Goal: Participate in discussion: Engage in conversation with other users on a specific topic

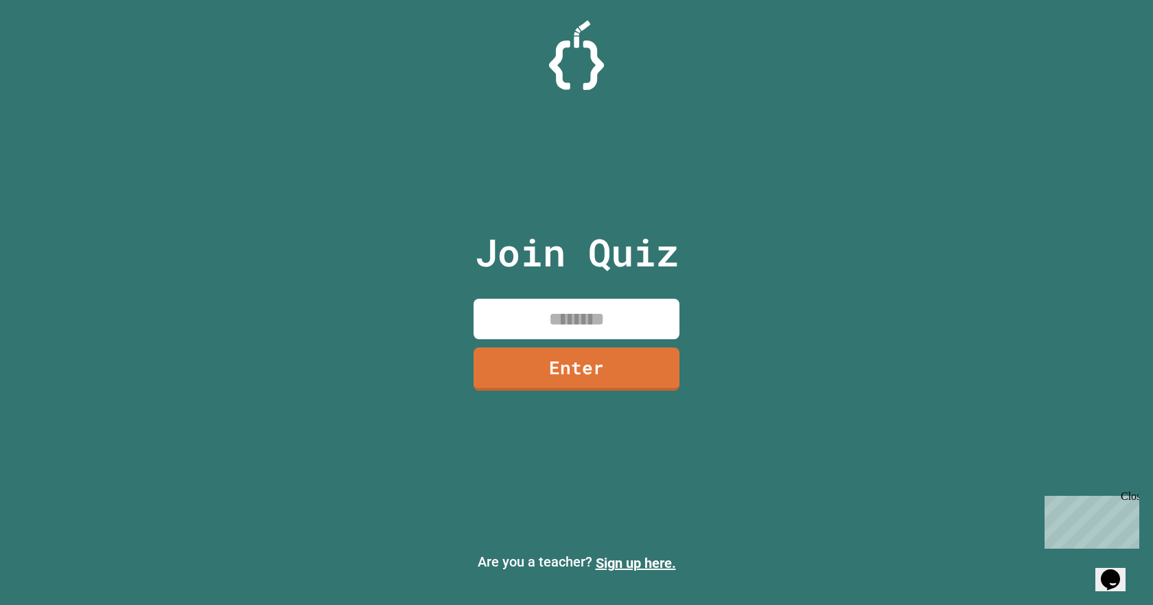
click at [566, 317] on input at bounding box center [577, 319] width 206 height 40
type input "********"
click at [633, 382] on link "Enter" at bounding box center [576, 367] width 207 height 45
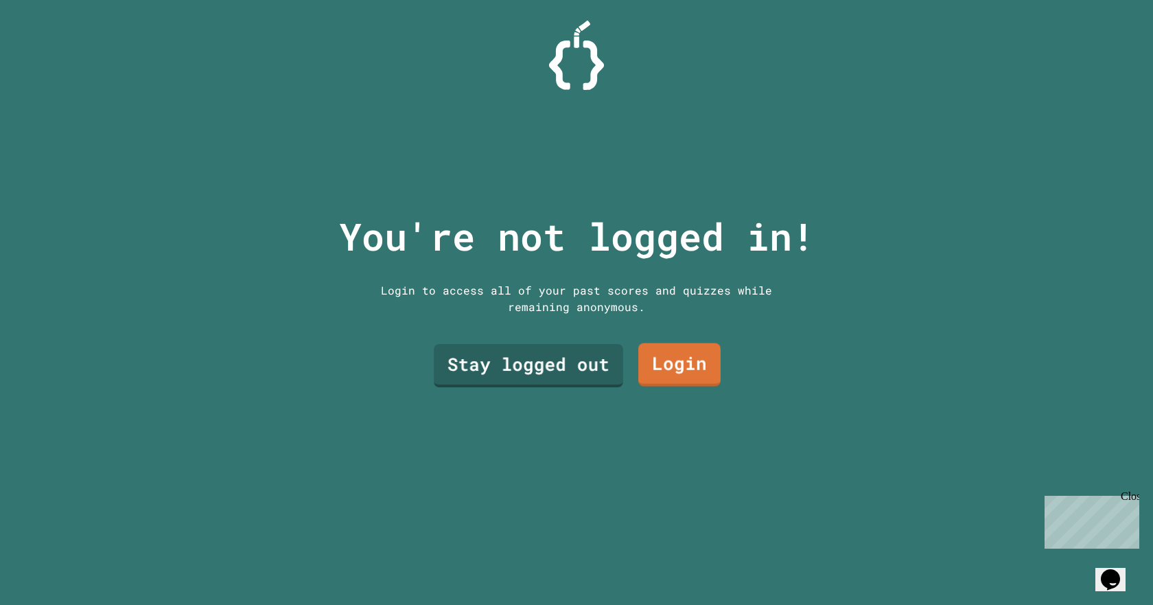
click at [474, 386] on div "Stay logged out Login" at bounding box center [576, 364] width 302 height 57
click at [493, 364] on link "Stay logged out" at bounding box center [528, 364] width 192 height 43
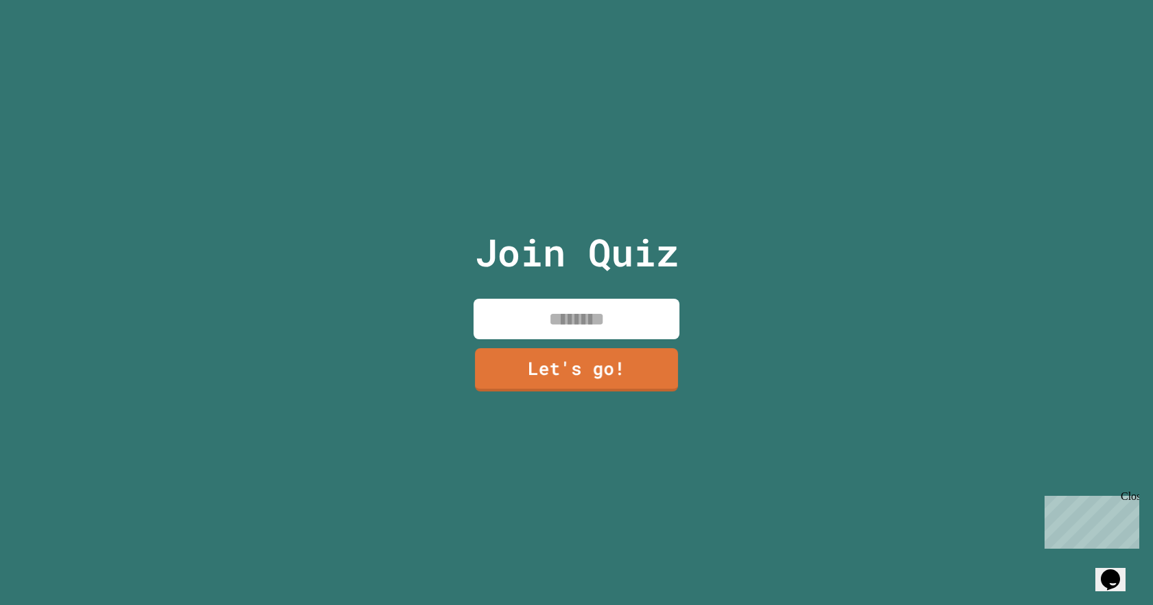
click at [515, 326] on input at bounding box center [577, 319] width 206 height 40
type input "*"
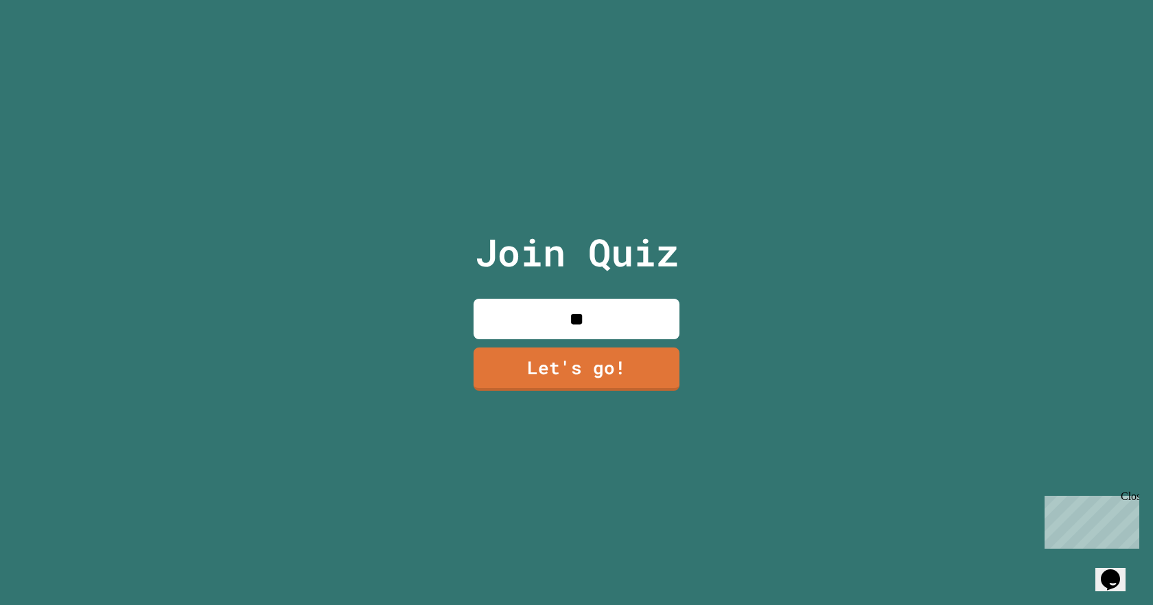
type input "*"
type input "********"
click at [562, 363] on link "Let's go!" at bounding box center [577, 367] width 208 height 45
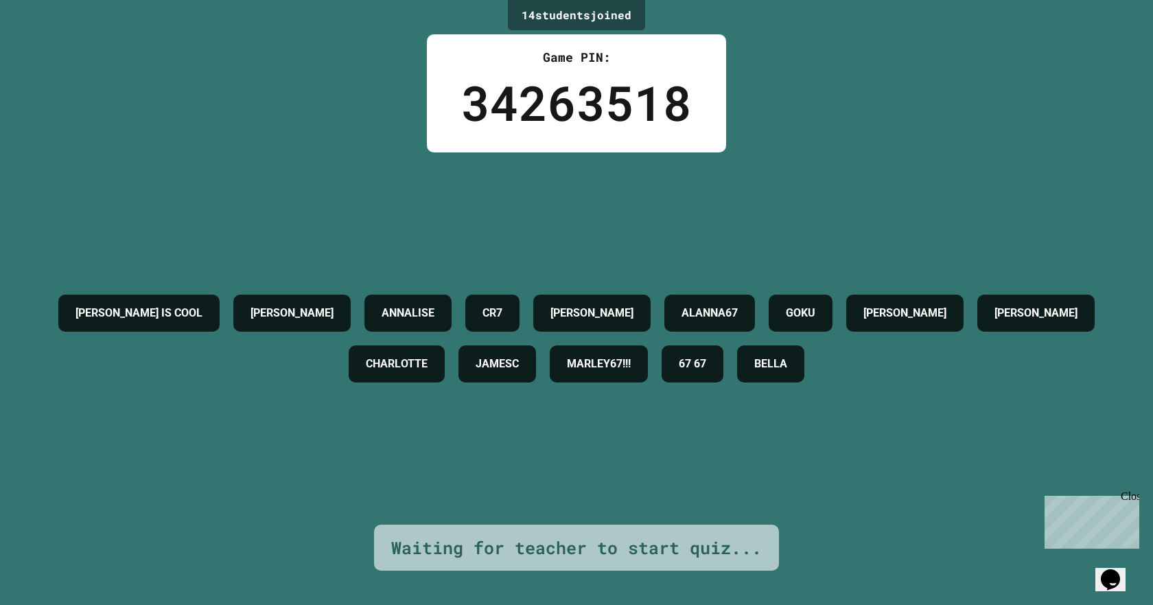
click at [1114, 572] on icon "Chat widget" at bounding box center [1110, 579] width 19 height 21
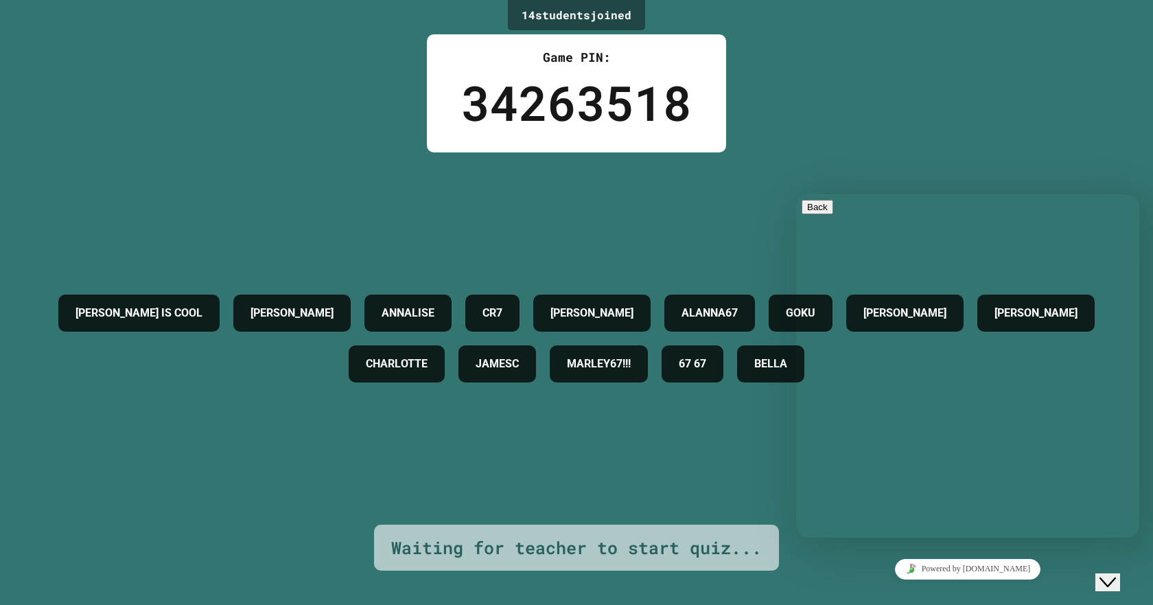
click at [697, 444] on div "[PERSON_NAME] IS COOL [PERSON_NAME] CR7 [PERSON_NAME] ALANNA67 GOKU [PERSON_NAM…" at bounding box center [576, 338] width 1084 height 372
click at [821, 213] on button "Back" at bounding box center [818, 207] width 32 height 14
click at [1113, 573] on button "Close Chat This icon closes the chat window." at bounding box center [1107, 582] width 25 height 18
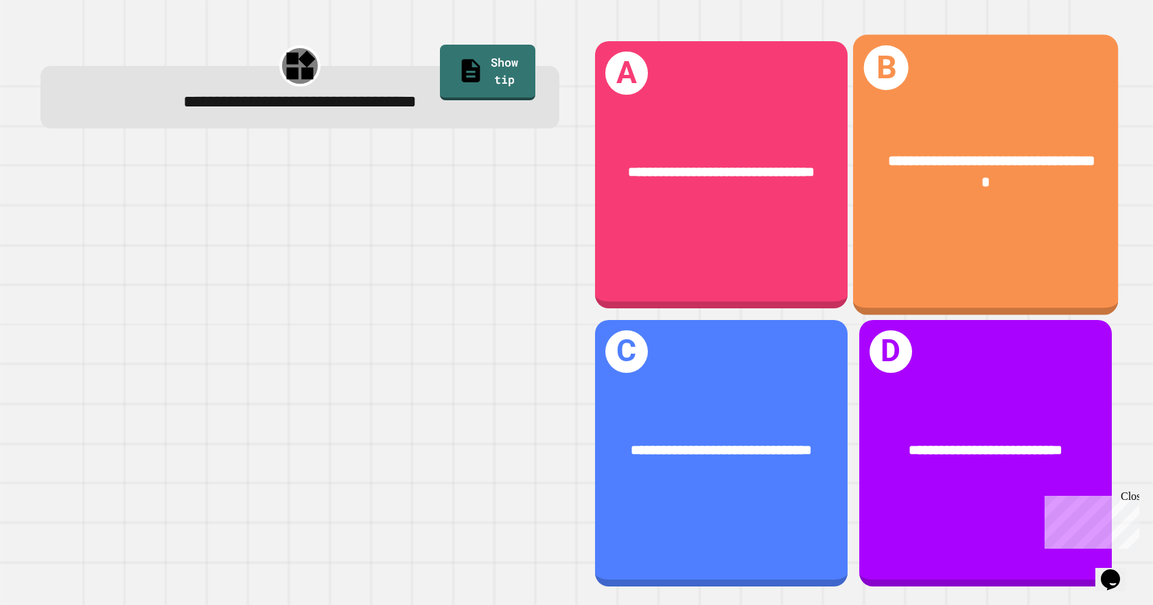
click at [980, 149] on div "**********" at bounding box center [986, 171] width 207 height 44
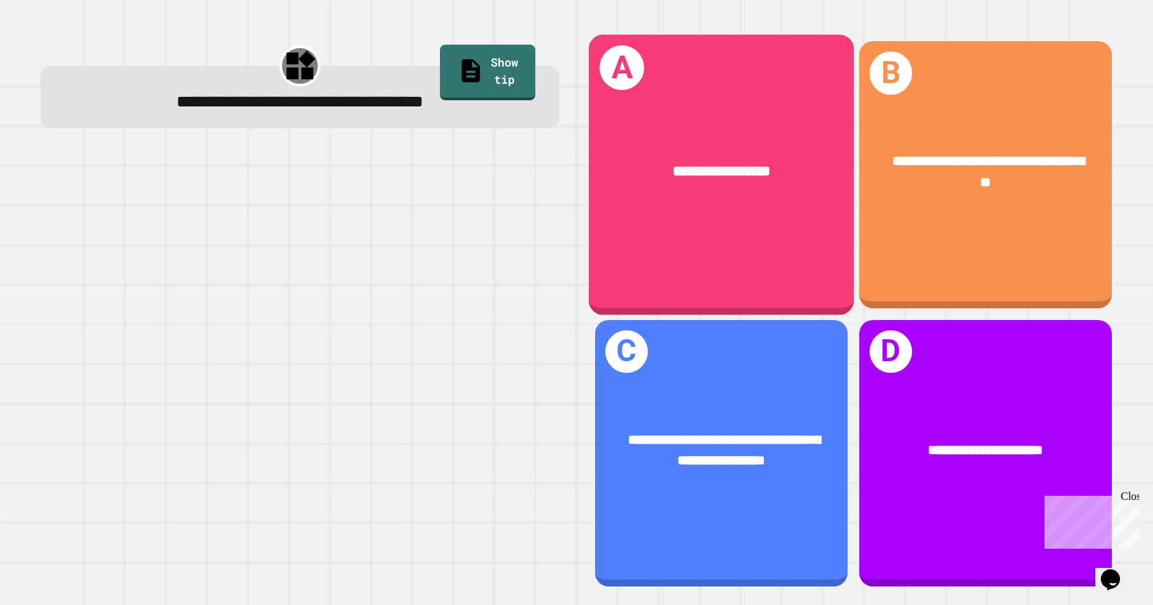
click at [671, 197] on div "**********" at bounding box center [721, 171] width 265 height 80
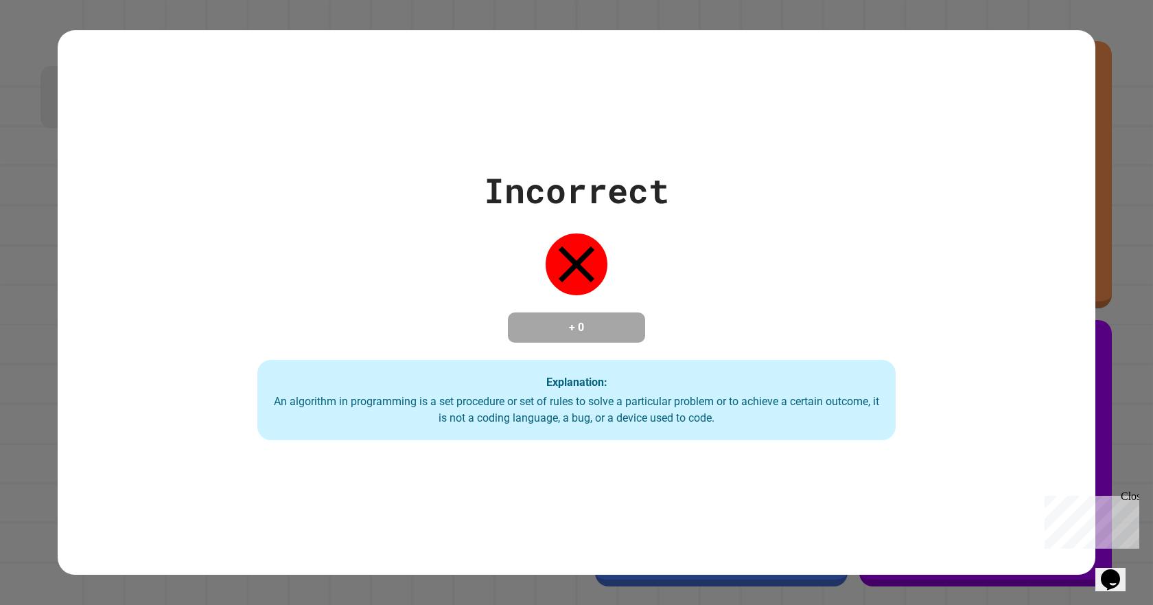
click at [1129, 495] on div "Close" at bounding box center [1129, 498] width 17 height 17
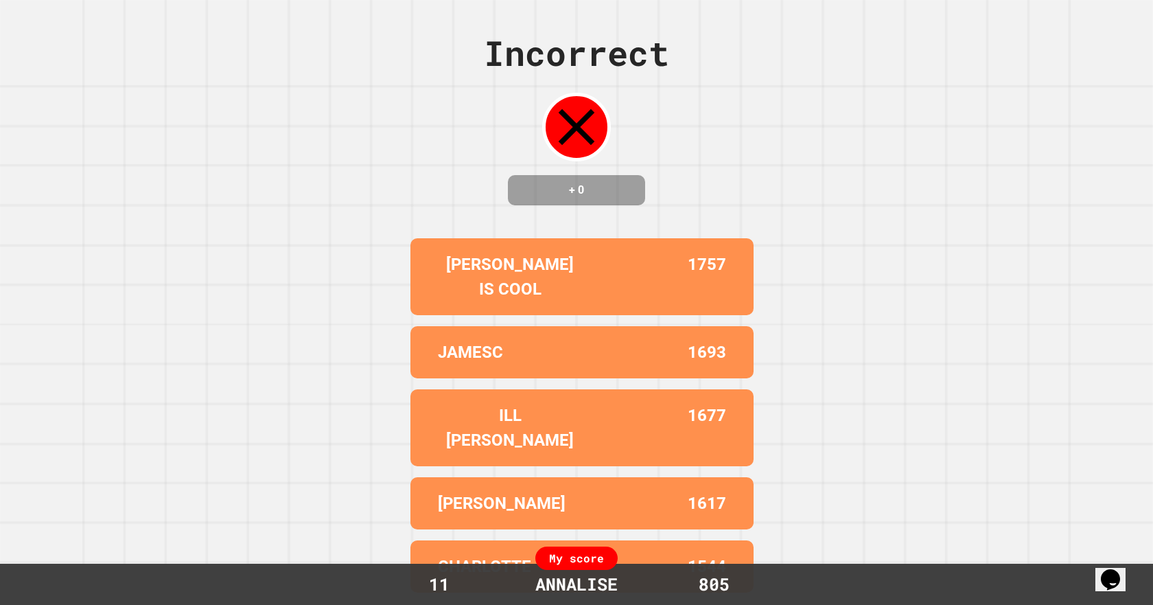
click at [581, 562] on div "My score" at bounding box center [576, 557] width 82 height 23
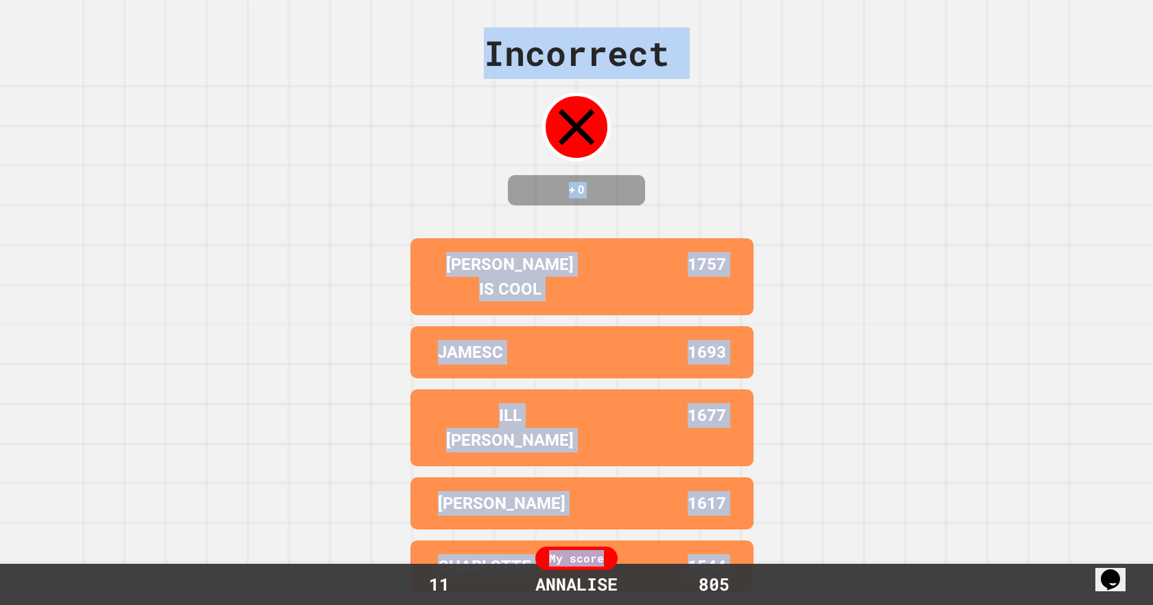
drag, startPoint x: 581, startPoint y: 561, endPoint x: 498, endPoint y: 84, distance: 483.3
click at [503, 78] on div "Incorrect + 0 [PERSON_NAME] IS COOL 1757 JAMESC 1693 ILL [PERSON_NAME] 1677 [PE…" at bounding box center [576, 302] width 1153 height 605
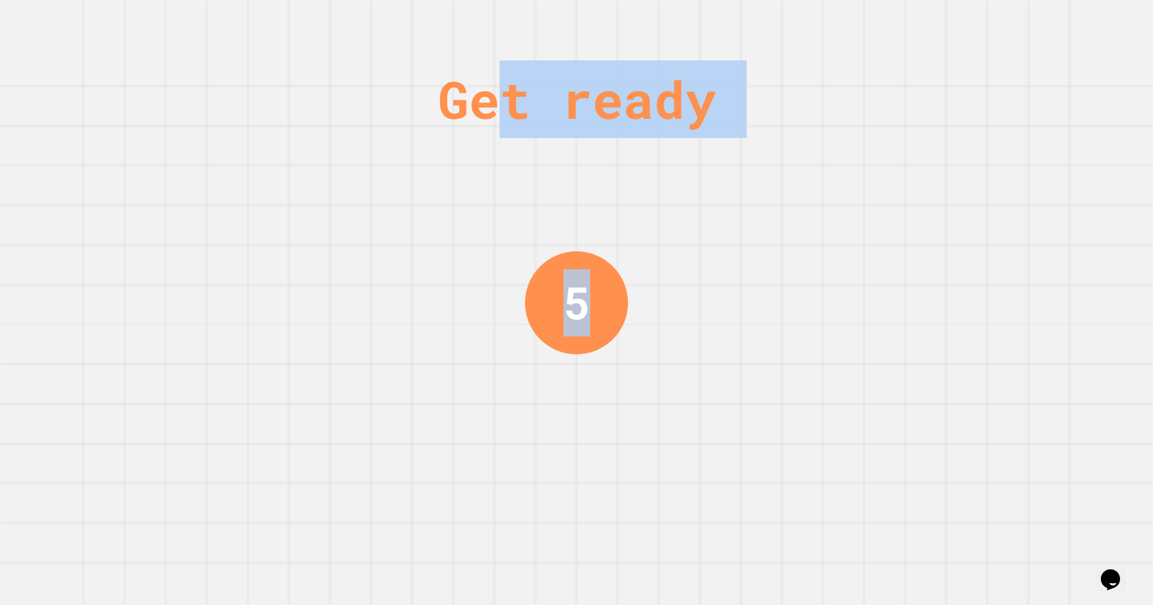
click at [565, 524] on div "Get ready 5" at bounding box center [576, 302] width 103 height 605
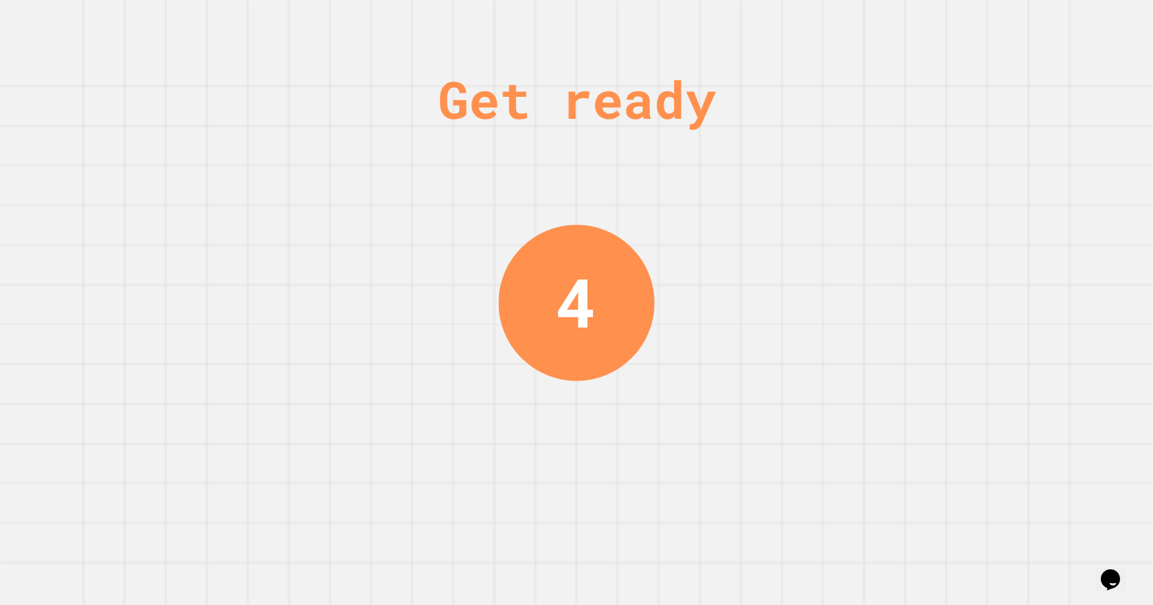
drag, startPoint x: 900, startPoint y: 207, endPoint x: 771, endPoint y: 51, distance: 201.8
click at [896, 197] on div "Get ready 4" at bounding box center [576, 302] width 1153 height 605
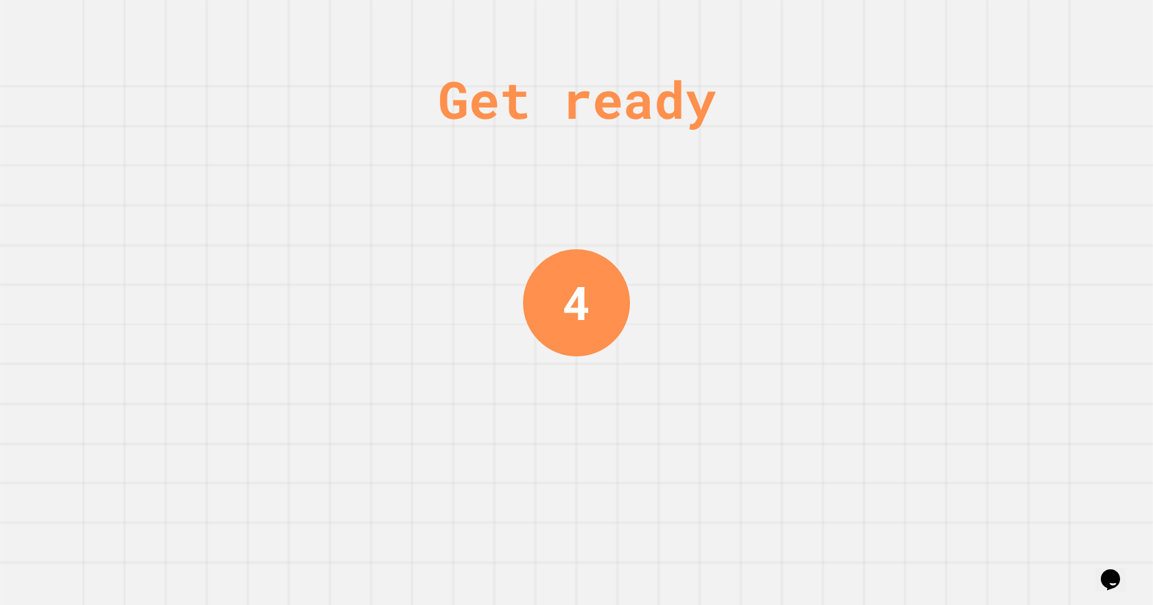
drag, startPoint x: 771, startPoint y: 51, endPoint x: 709, endPoint y: 67, distance: 64.4
click at [712, 65] on div "Get ready 4" at bounding box center [576, 302] width 1153 height 605
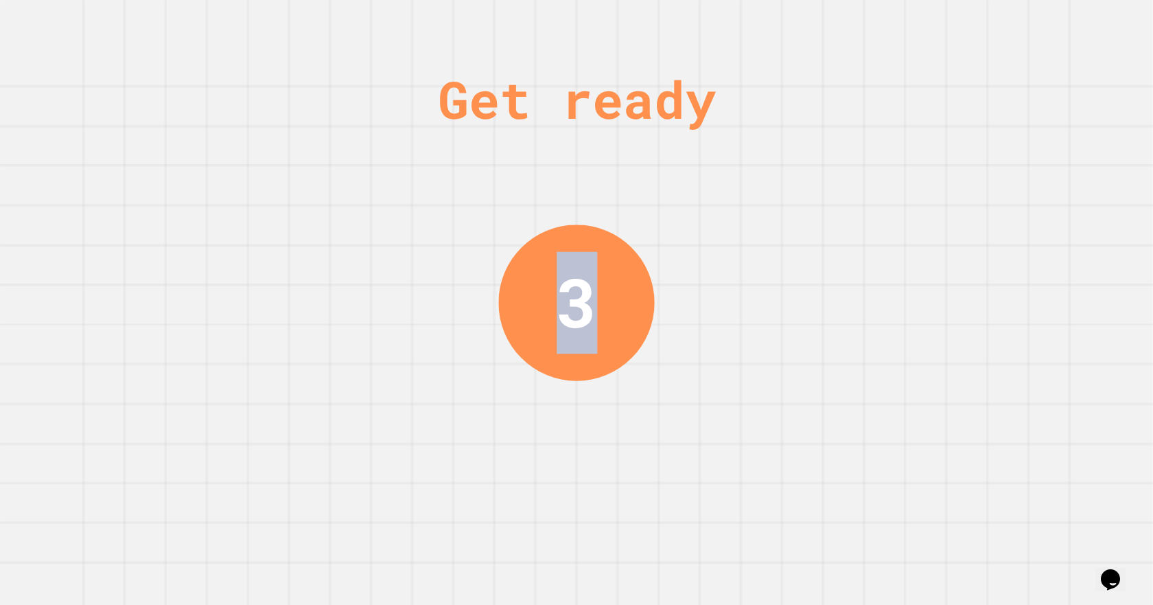
click at [593, 165] on div "Get ready 3" at bounding box center [576, 302] width 103 height 605
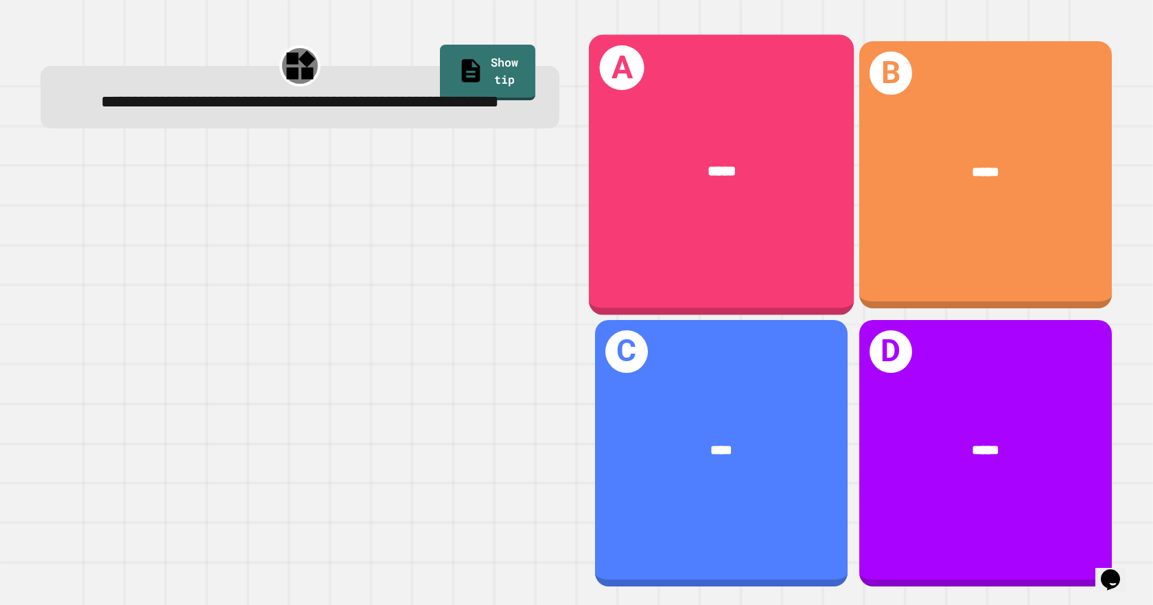
click at [754, 170] on div "*****" at bounding box center [721, 171] width 207 height 22
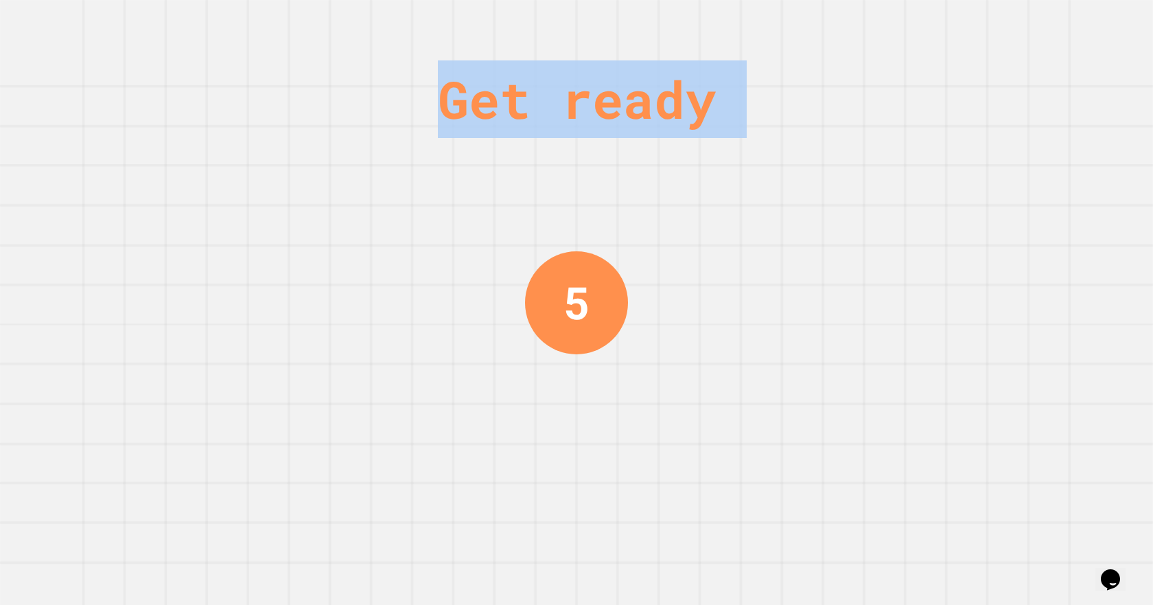
drag, startPoint x: 609, startPoint y: 554, endPoint x: 380, endPoint y: 360, distance: 300.4
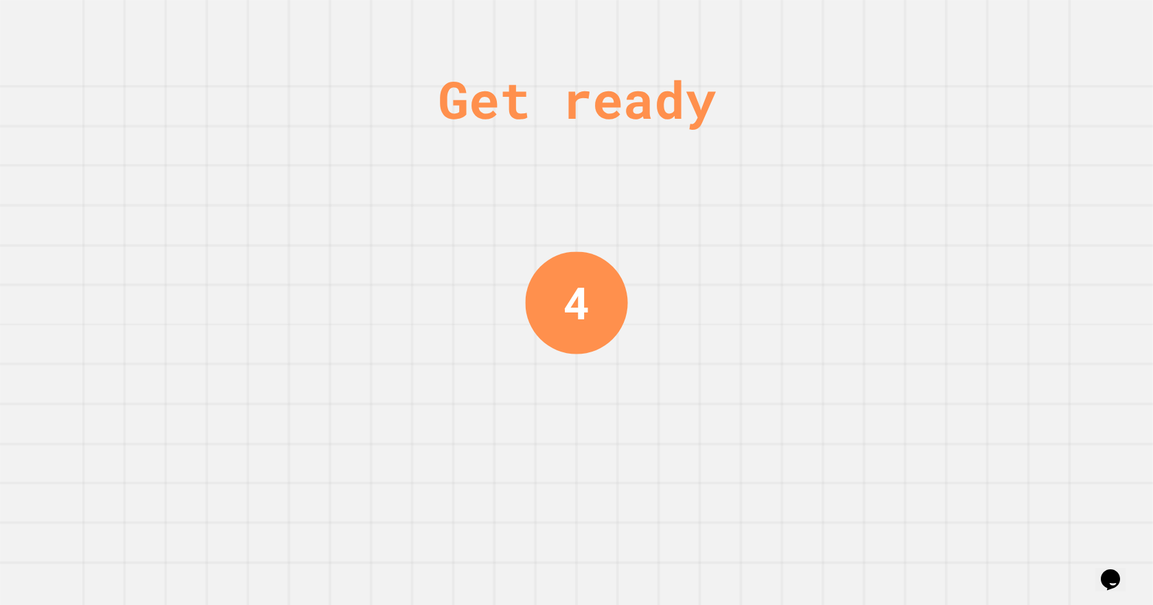
drag, startPoint x: 590, startPoint y: 339, endPoint x: 490, endPoint y: 273, distance: 119.3
click at [490, 273] on div "Get ready 4" at bounding box center [576, 302] width 1153 height 605
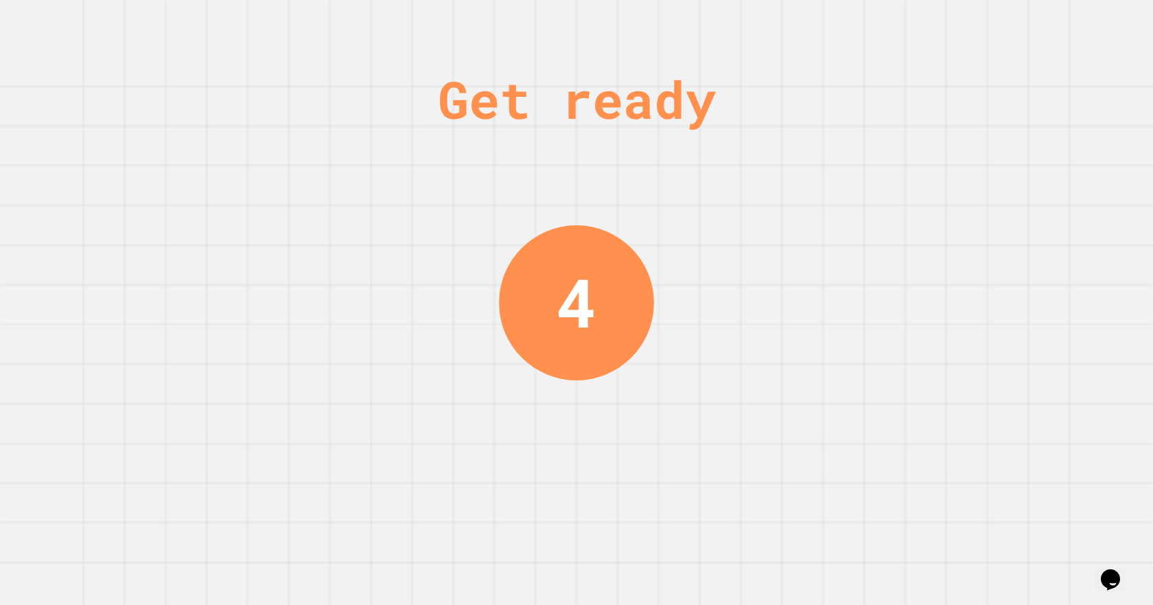
click at [904, 281] on div "Get ready 4" at bounding box center [576, 302] width 1153 height 605
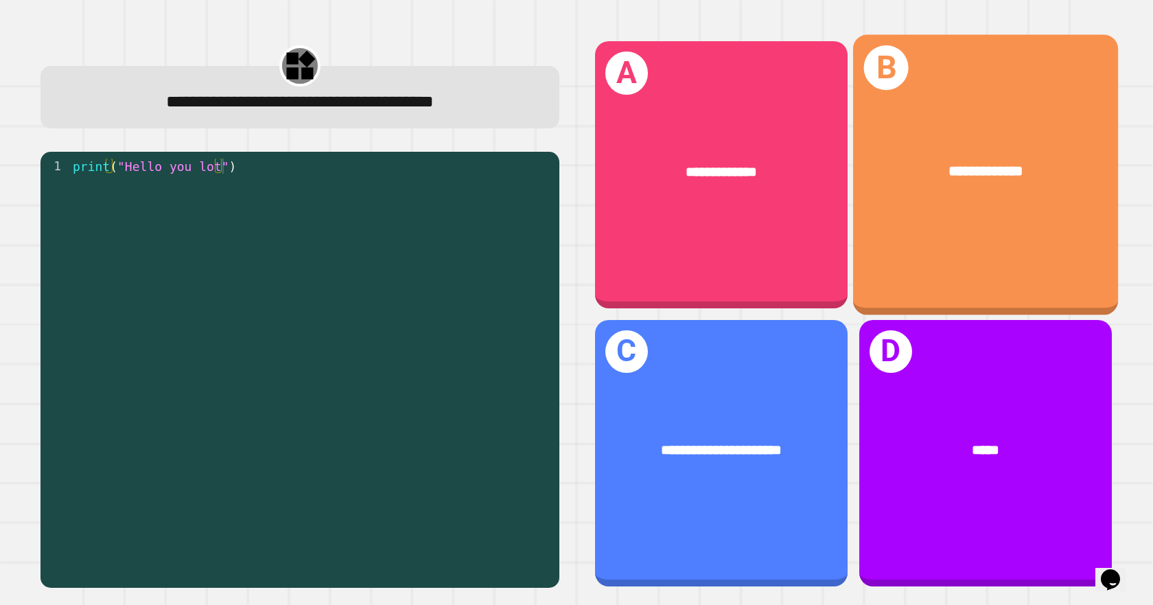
click at [946, 178] on div "**********" at bounding box center [984, 171] width 265 height 80
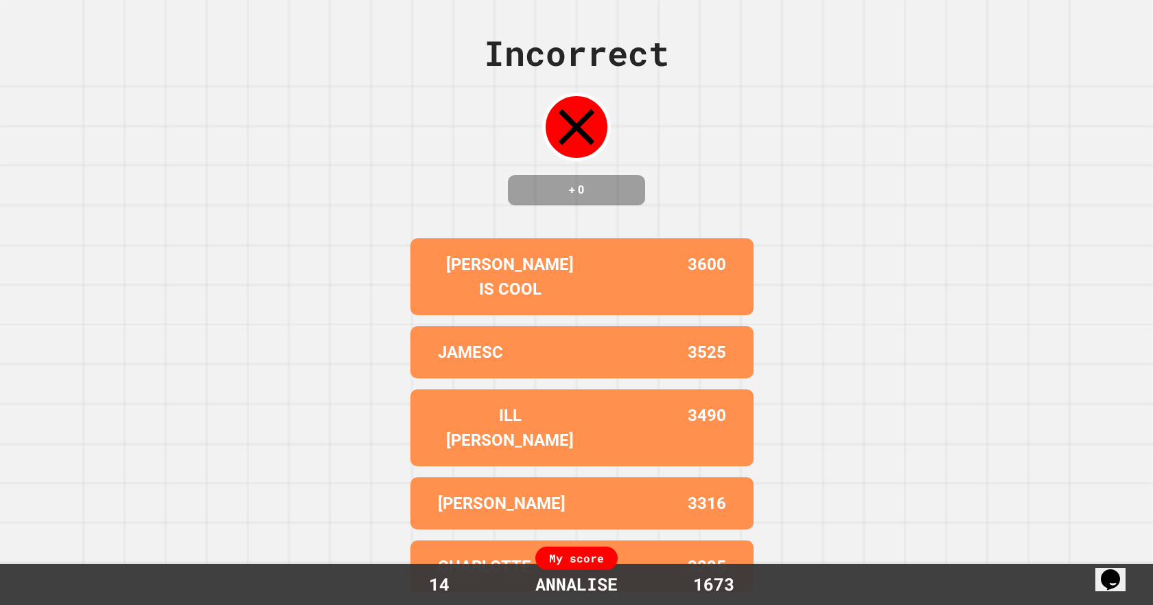
click at [1110, 569] on icon "Chat widget" at bounding box center [1110, 579] width 19 height 21
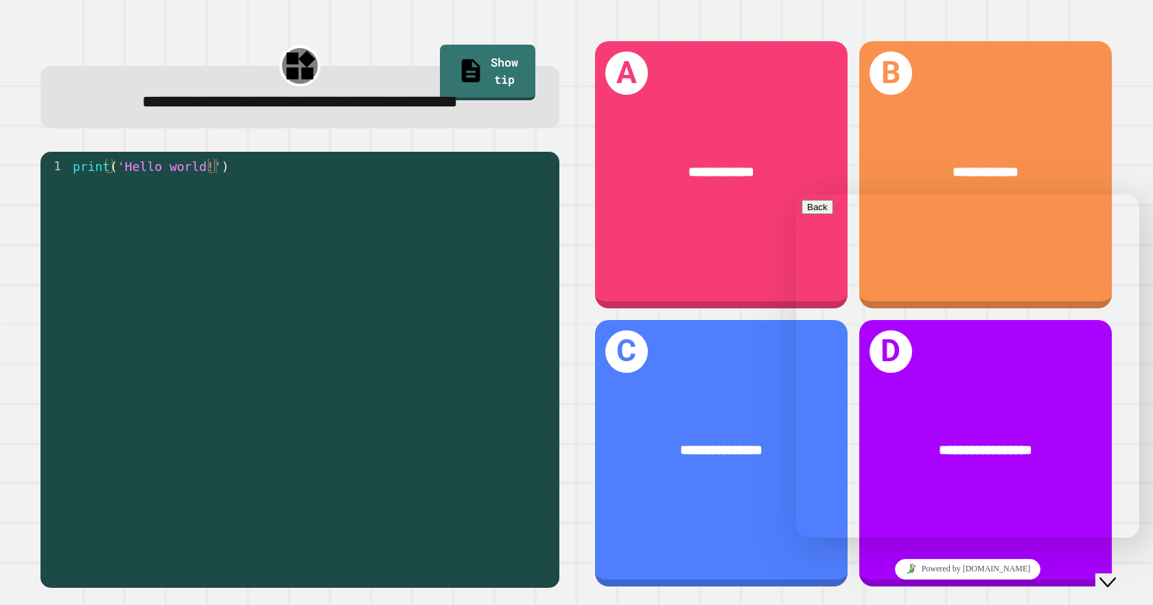
click at [457, 363] on div "print ( 'Hello world!' )" at bounding box center [311, 355] width 482 height 393
click at [1116, 574] on icon "Close Chat This icon closes the chat window." at bounding box center [1107, 582] width 16 height 16
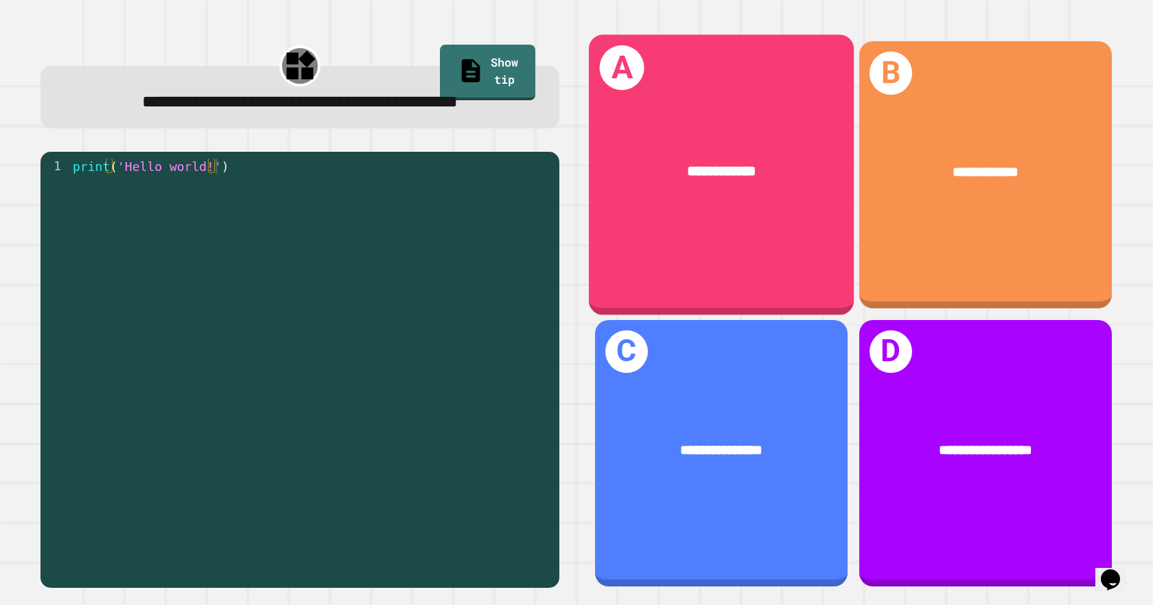
click at [648, 189] on div "**********" at bounding box center [721, 171] width 265 height 80
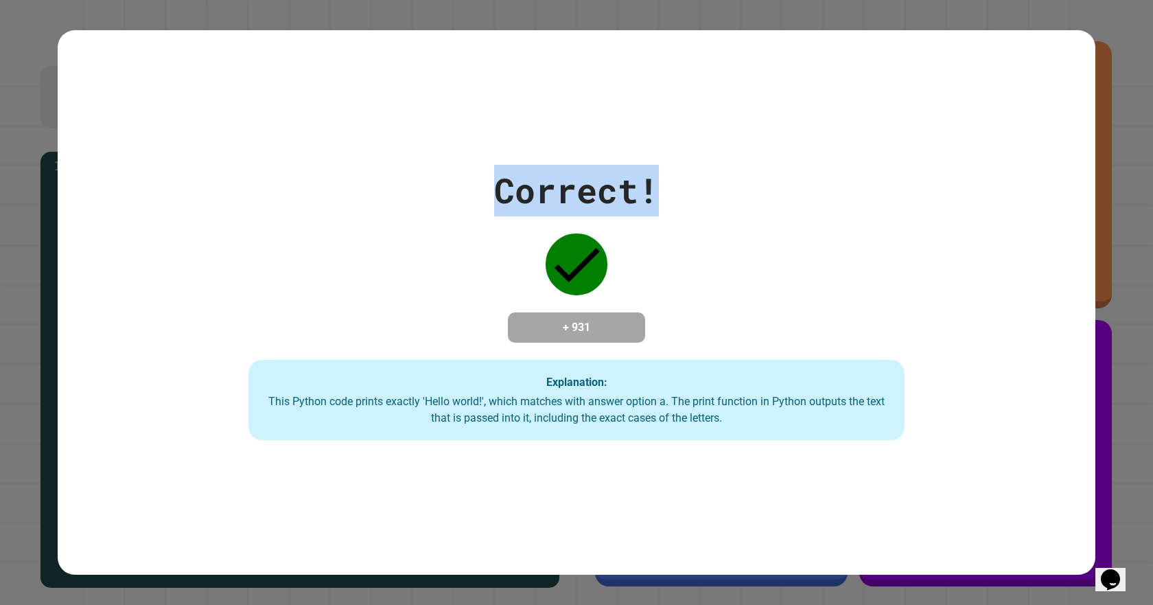
drag, startPoint x: 649, startPoint y: 189, endPoint x: 668, endPoint y: 637, distance: 447.9
click at [668, 604] on html "**********" at bounding box center [576, 302] width 1153 height 605
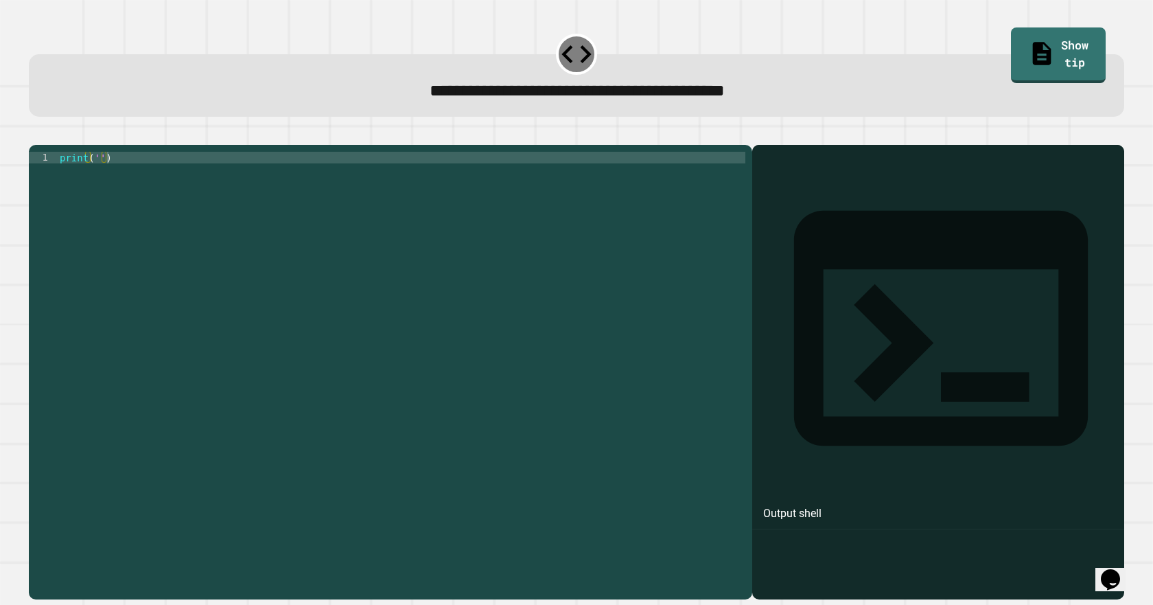
click at [178, 317] on div "print ( '' )" at bounding box center [401, 356] width 688 height 408
click at [97, 180] on div "print ( '' )" at bounding box center [401, 356] width 688 height 408
click at [559, 56] on icon at bounding box center [577, 54] width 36 height 36
click at [34, 145] on div at bounding box center [576, 136] width 1095 height 16
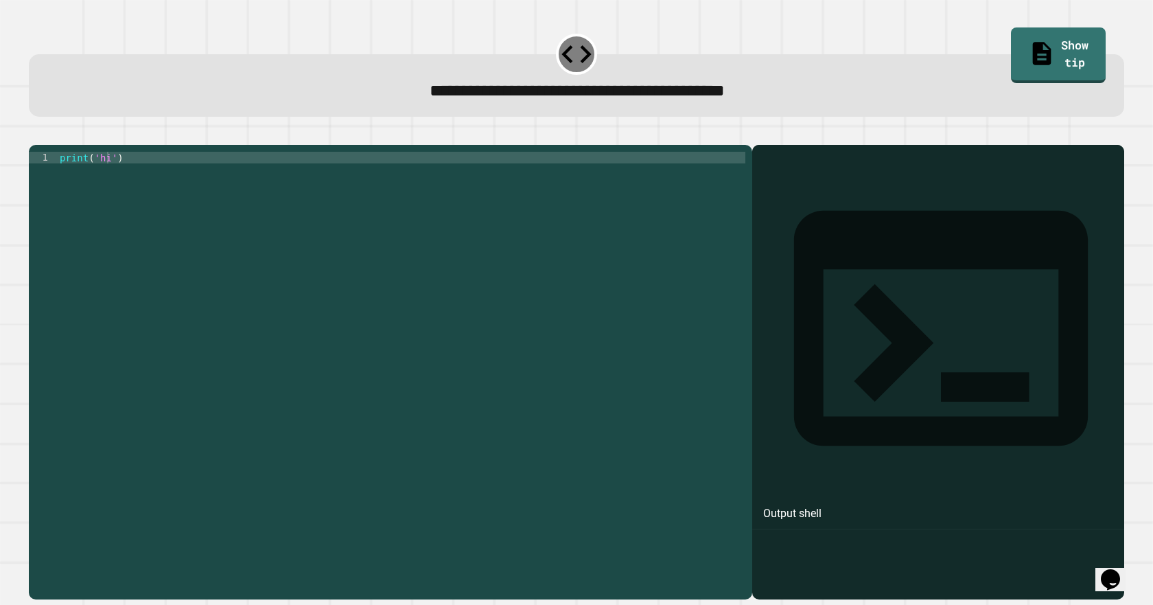
click at [36, 134] on icon "button" at bounding box center [36, 134] width 0 height 0
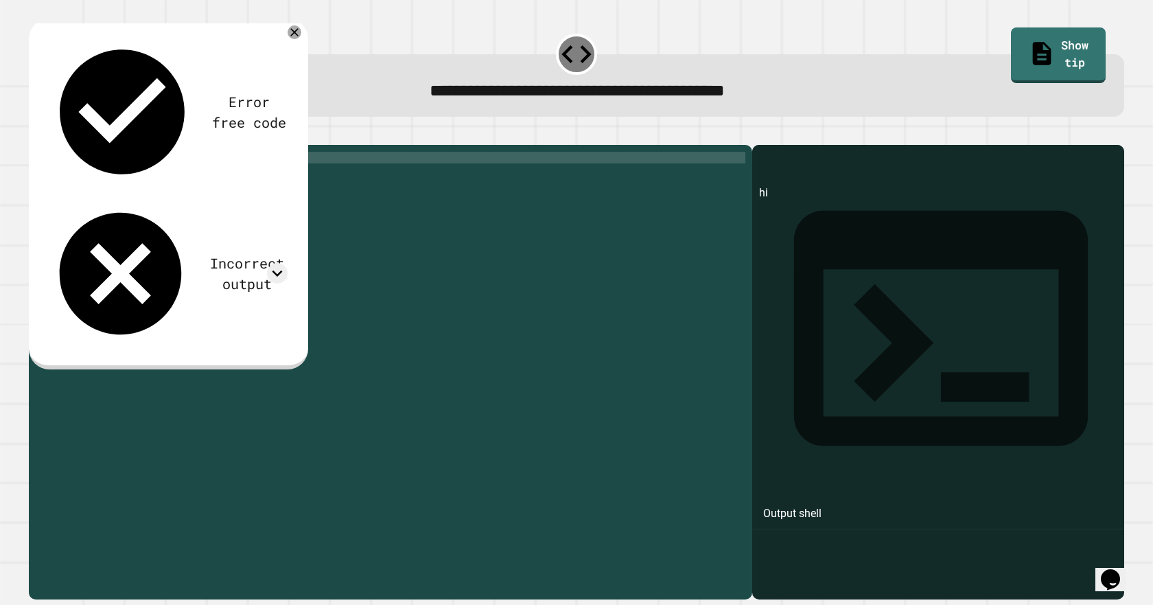
click at [111, 185] on div "print ( 'hi' )" at bounding box center [401, 356] width 688 height 408
click at [102, 178] on div "print ( 'hi' )" at bounding box center [401, 356] width 688 height 408
click at [106, 179] on div "print ( 'hi' )" at bounding box center [401, 356] width 688 height 408
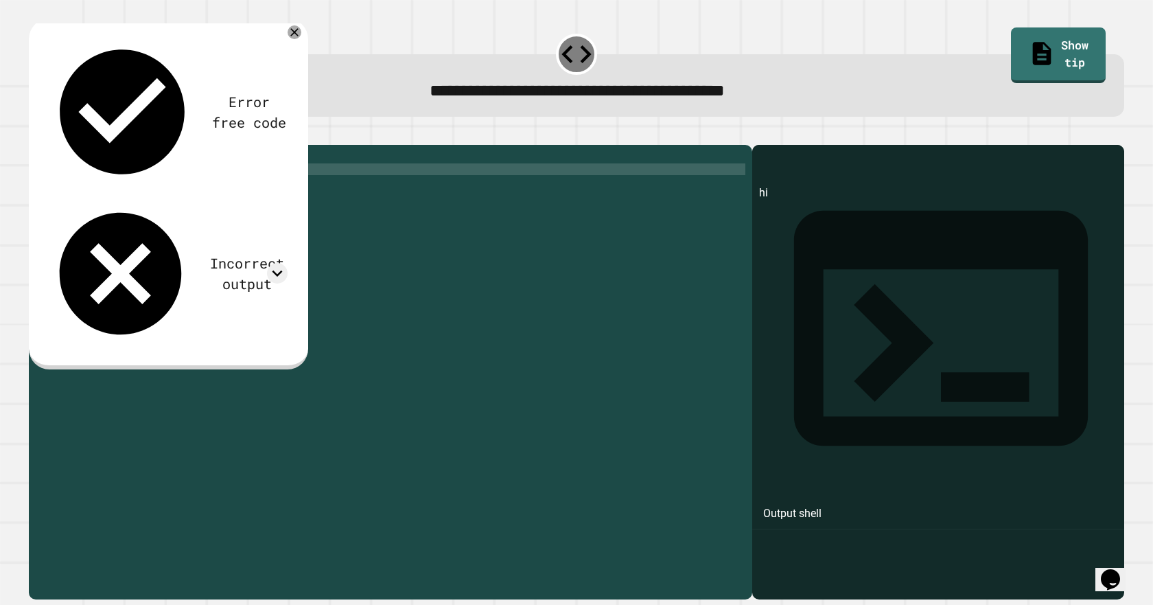
scroll to position [0, 0]
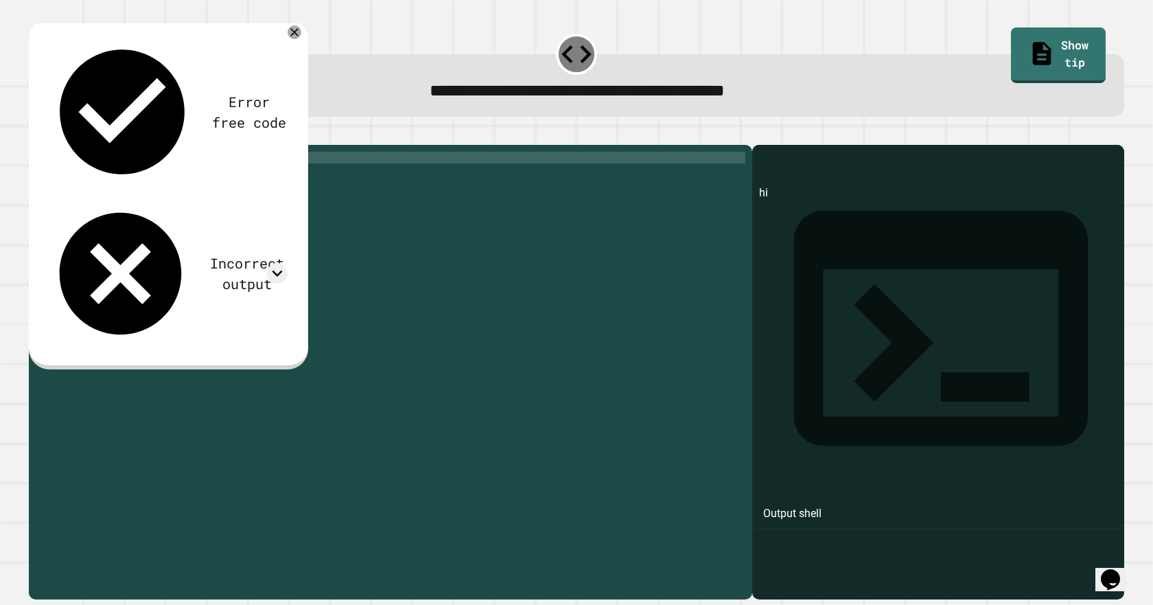
type textarea "**********"
click at [36, 134] on icon "button" at bounding box center [36, 134] width 0 height 0
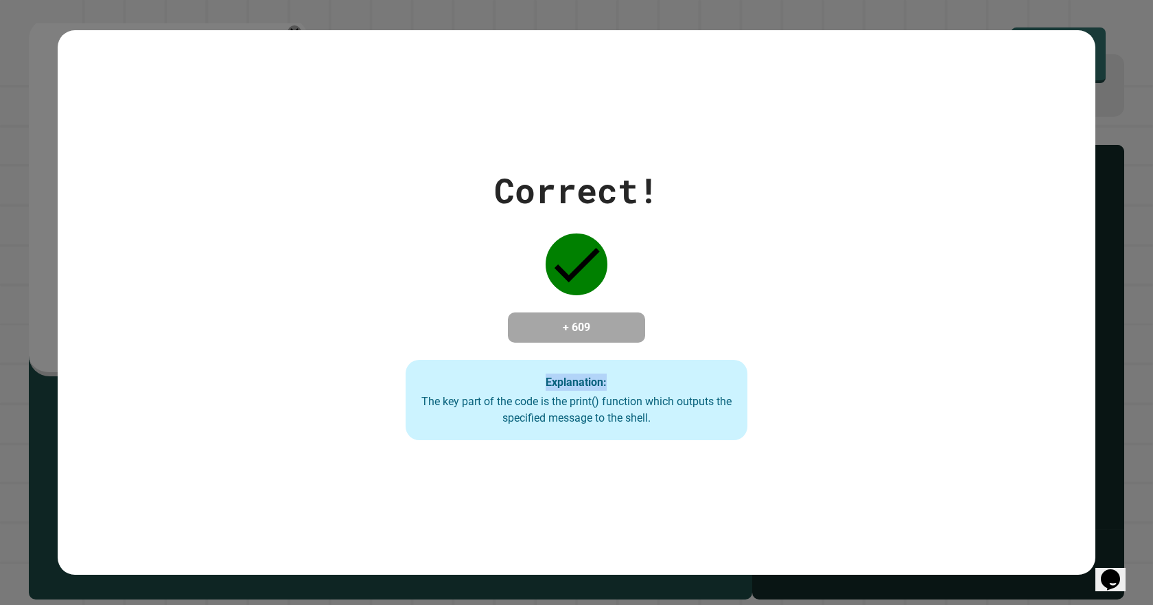
drag, startPoint x: 485, startPoint y: 163, endPoint x: 463, endPoint y: 379, distance: 217.3
click at [463, 379] on div "Correct! + 609 Explanation: The key part of the code is the print() function wh…" at bounding box center [577, 303] width 1038 height 276
click at [335, 298] on div "Correct! + 609 Explanation: The key part of the code is the print() function wh…" at bounding box center [576, 303] width 489 height 276
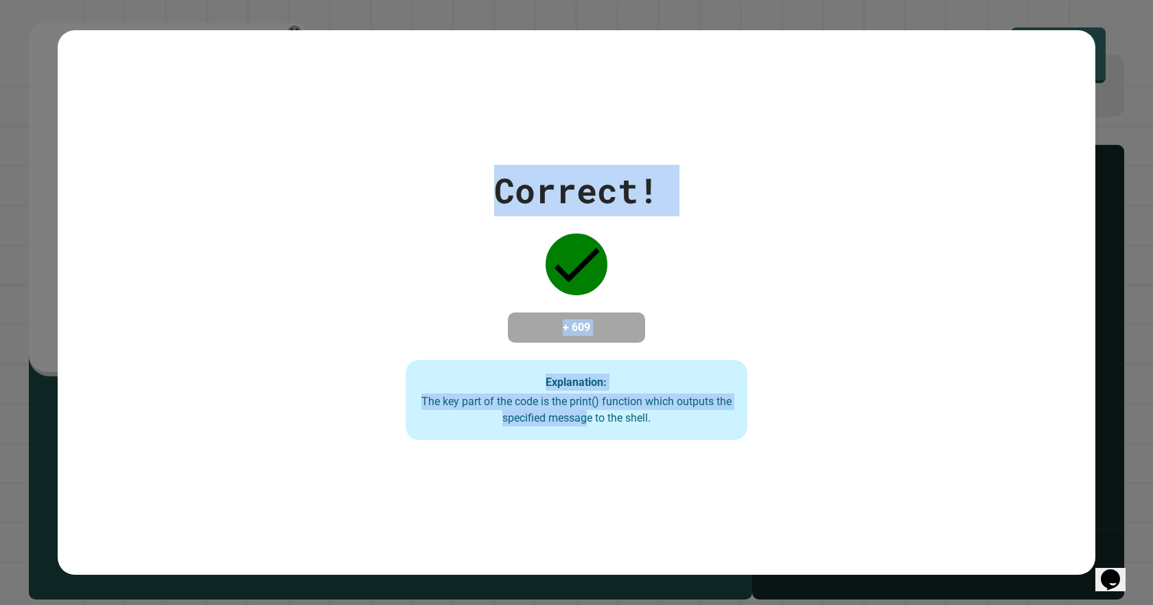
drag, startPoint x: 443, startPoint y: 252, endPoint x: 580, endPoint y: 439, distance: 232.2
click at [580, 439] on div "Correct! + 609 Explanation: The key part of the code is the print() function wh…" at bounding box center [576, 303] width 489 height 276
click at [540, 194] on div "Correct!" at bounding box center [576, 190] width 165 height 51
click at [526, 271] on div "Correct! + 609 Explanation: The key part of the code is the print() function wh…" at bounding box center [576, 303] width 489 height 276
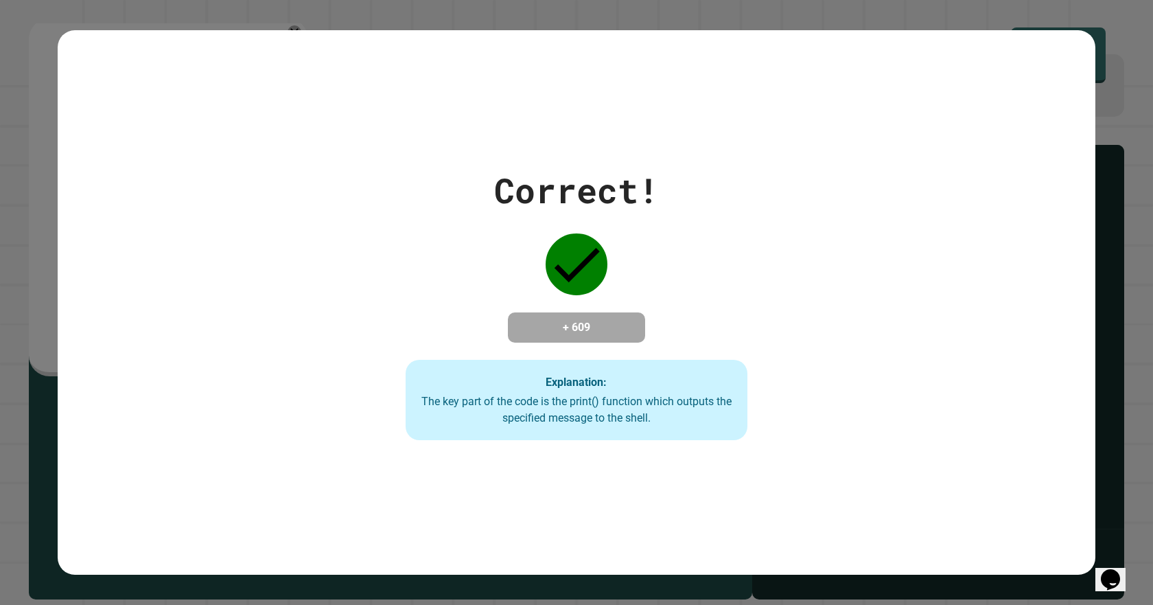
drag, startPoint x: 577, startPoint y: 349, endPoint x: 585, endPoint y: 388, distance: 40.5
click at [585, 388] on div "Correct! + 609 Explanation: The key part of the code is the print() function wh…" at bounding box center [576, 303] width 489 height 276
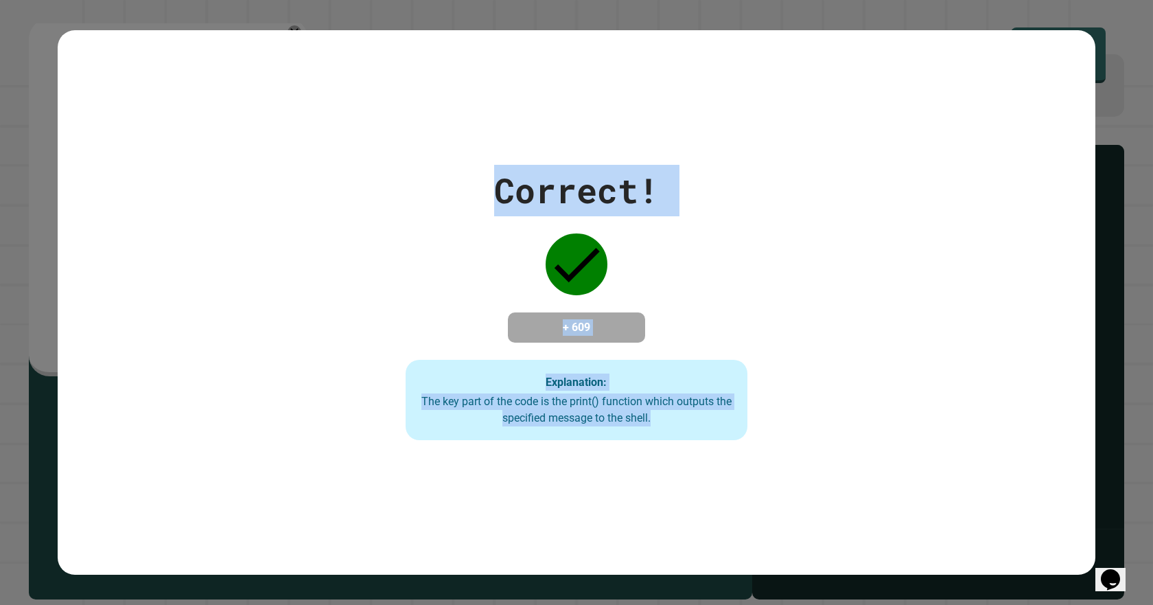
drag, startPoint x: 494, startPoint y: 161, endPoint x: 824, endPoint y: 430, distance: 425.3
click at [824, 431] on div "Correct! + 609 Explanation: The key part of the code is the print() function wh…" at bounding box center [577, 303] width 1038 height 276
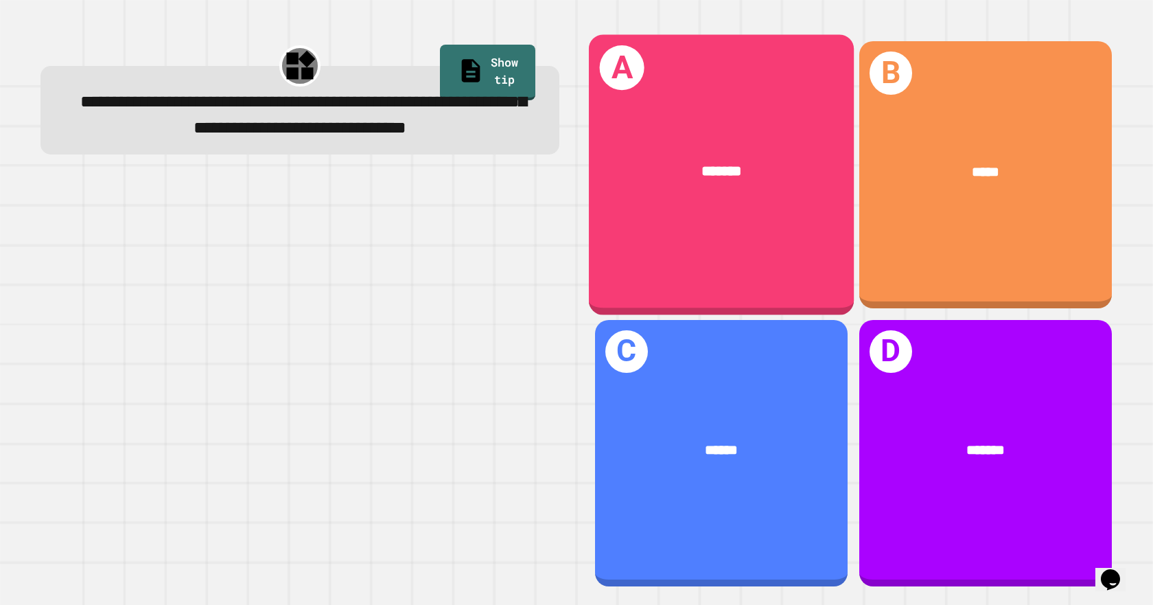
click at [691, 184] on div "*******" at bounding box center [721, 171] width 265 height 80
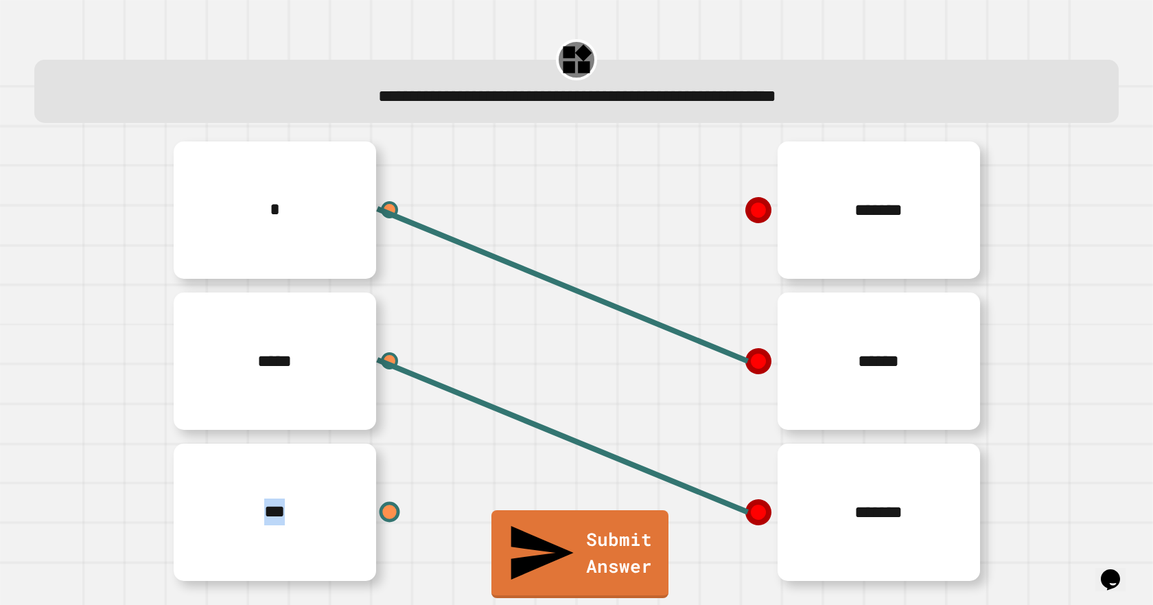
drag, startPoint x: 368, startPoint y: 521, endPoint x: 376, endPoint y: 515, distance: 10.3
click at [373, 519] on div "***" at bounding box center [371, 511] width 412 height 151
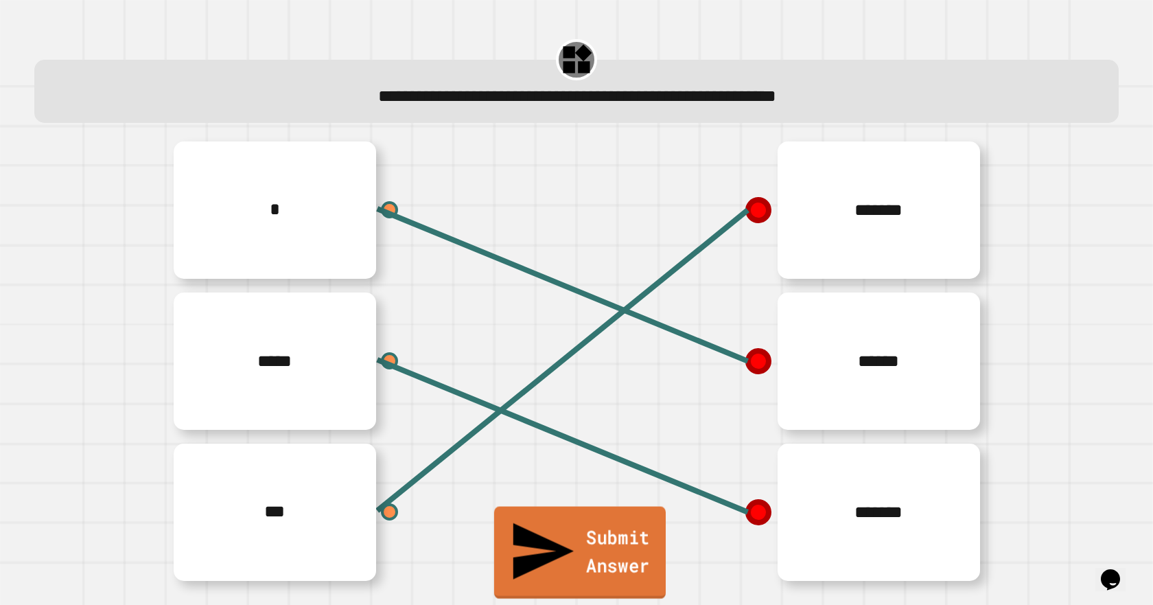
click at [535, 587] on link "Submit Answer" at bounding box center [580, 552] width 172 height 92
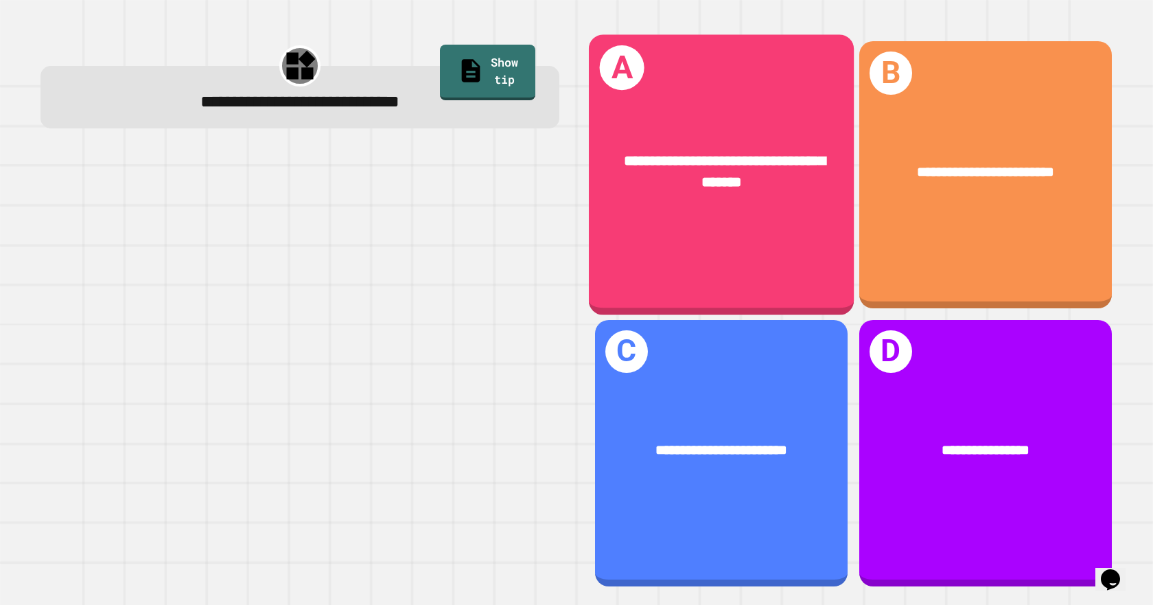
click at [761, 141] on div "**********" at bounding box center [721, 171] width 265 height 102
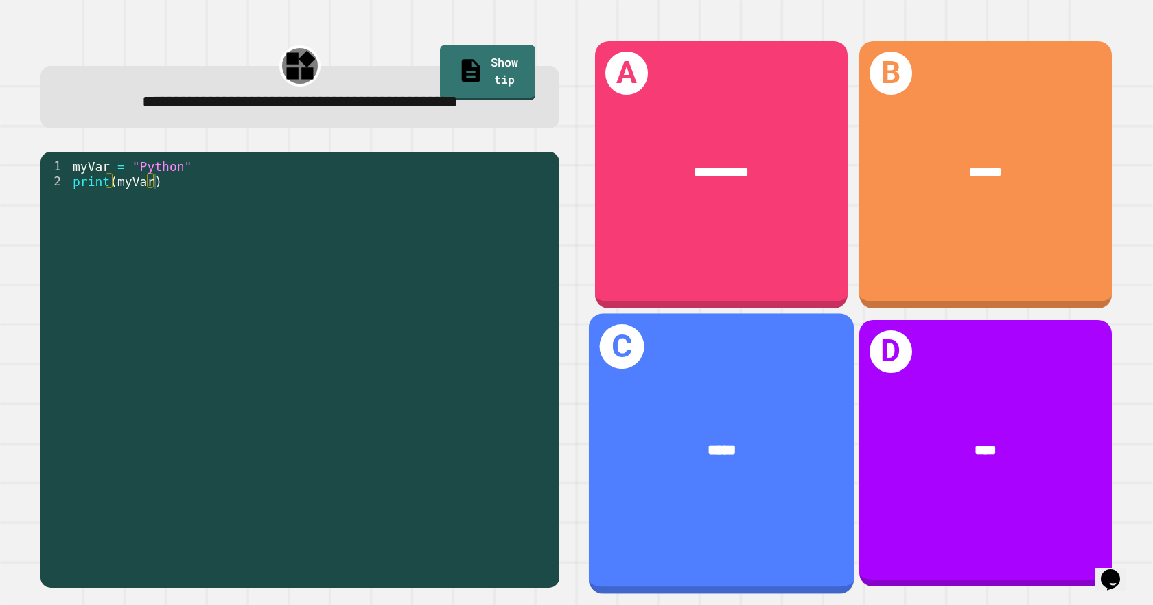
click at [788, 343] on div "C *****" at bounding box center [721, 453] width 265 height 280
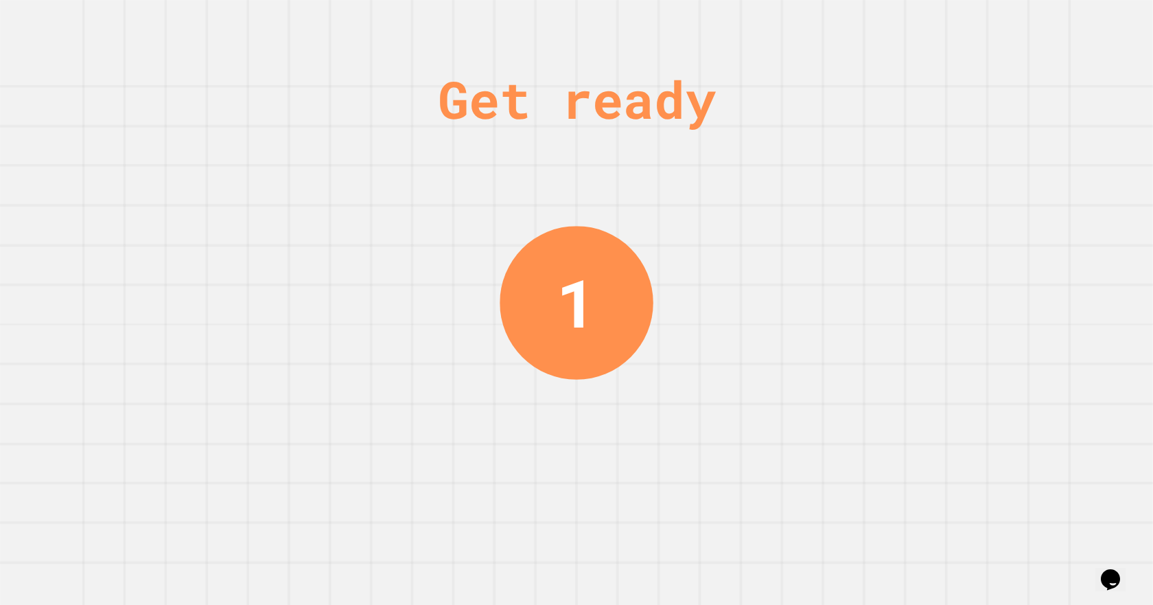
click at [638, 281] on div "Get ready 1" at bounding box center [576, 302] width 1153 height 605
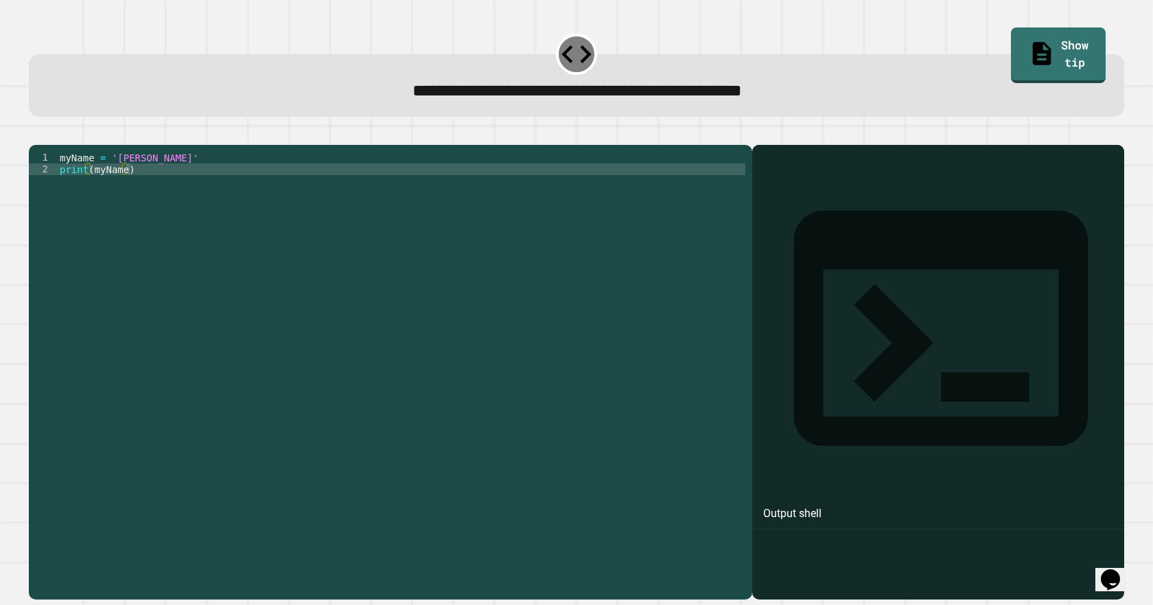
click at [132, 179] on div "myName = '[PERSON_NAME]' print ( myName )" at bounding box center [401, 356] width 688 height 408
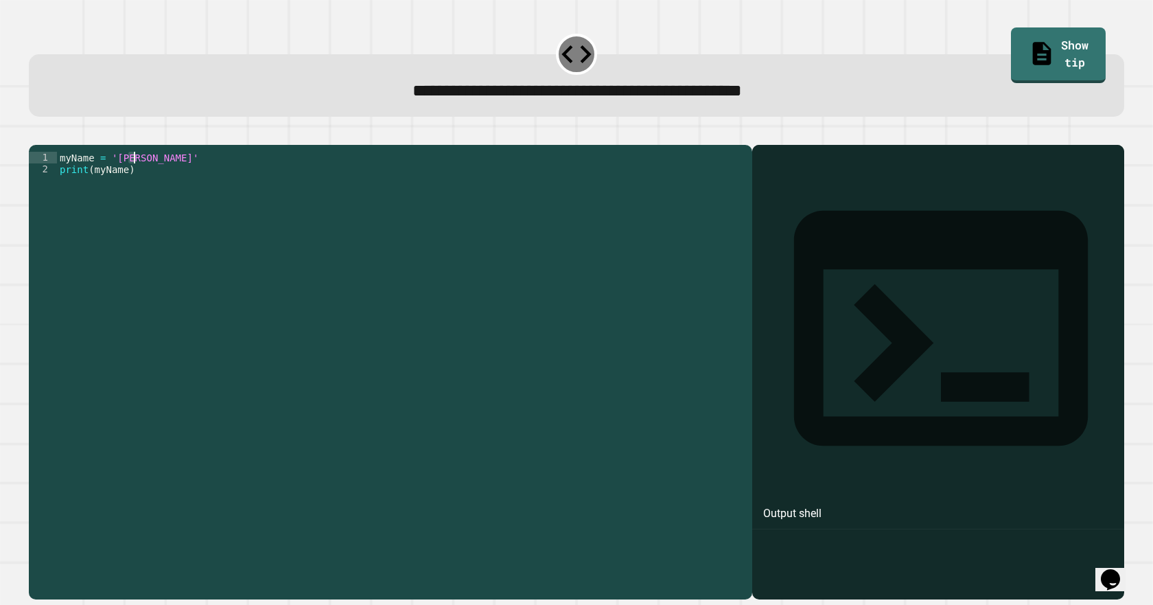
click at [132, 179] on div "myName = '[PERSON_NAME]' print ( myName )" at bounding box center [401, 344] width 688 height 385
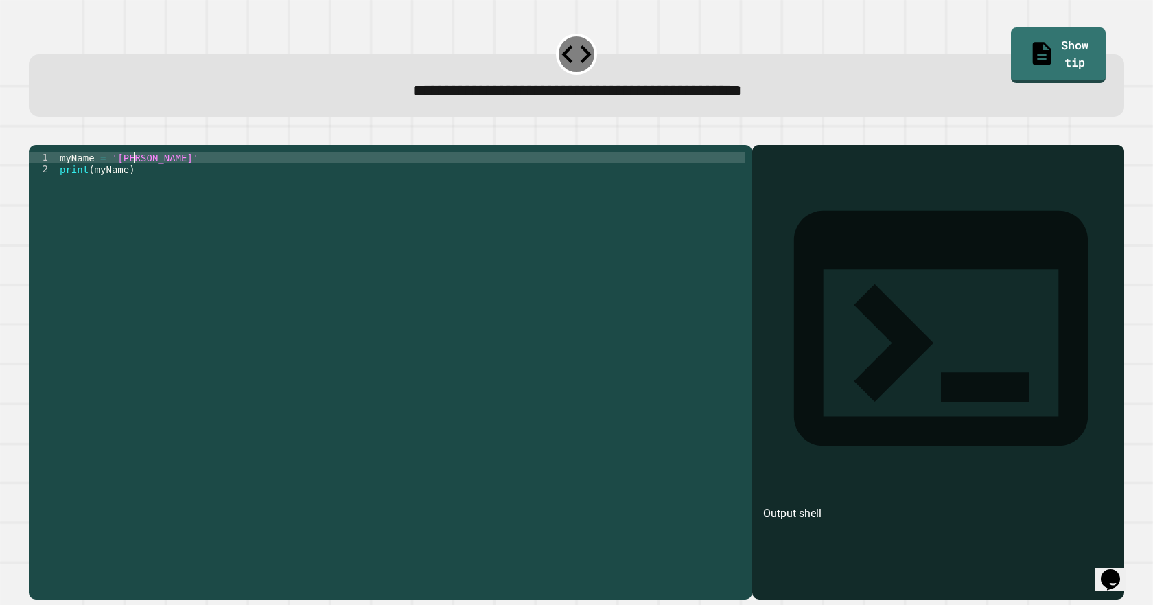
scroll to position [0, 5]
type textarea "**********"
click at [47, 145] on div at bounding box center [576, 136] width 1095 height 16
click at [36, 134] on button "button" at bounding box center [36, 134] width 0 height 0
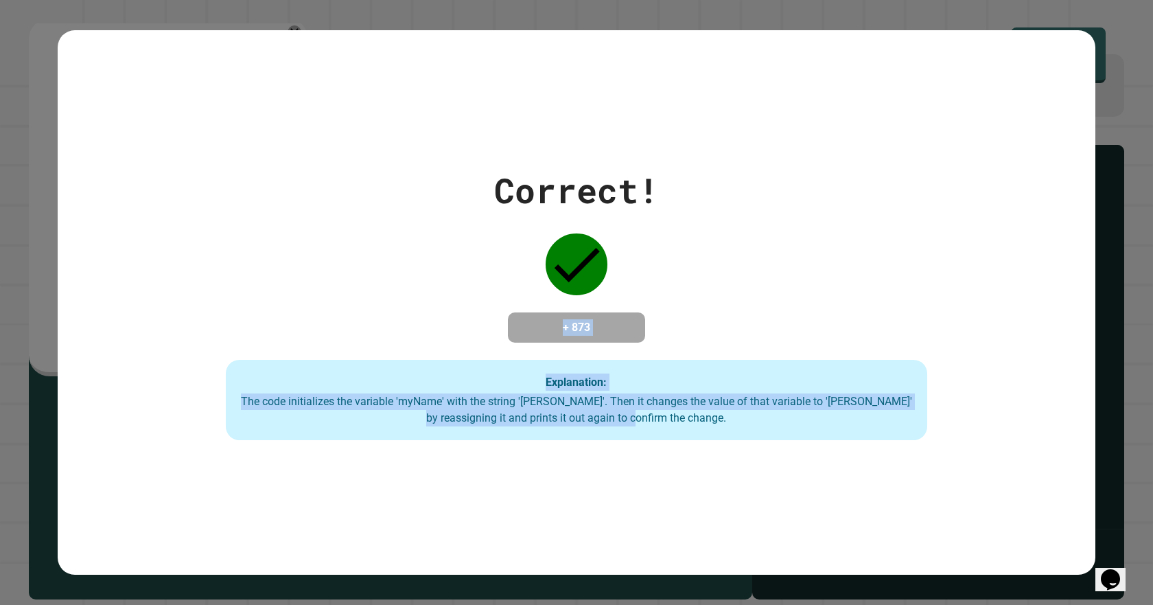
drag, startPoint x: 675, startPoint y: 130, endPoint x: 863, endPoint y: 428, distance: 351.6
click at [863, 428] on div "Correct! + 873 Explanation: The code initializes the variable 'myName' with the…" at bounding box center [577, 302] width 1038 height 544
click at [616, 231] on div "Correct! + 873 Explanation: The code initializes the variable 'myName' with the…" at bounding box center [576, 303] width 1001 height 276
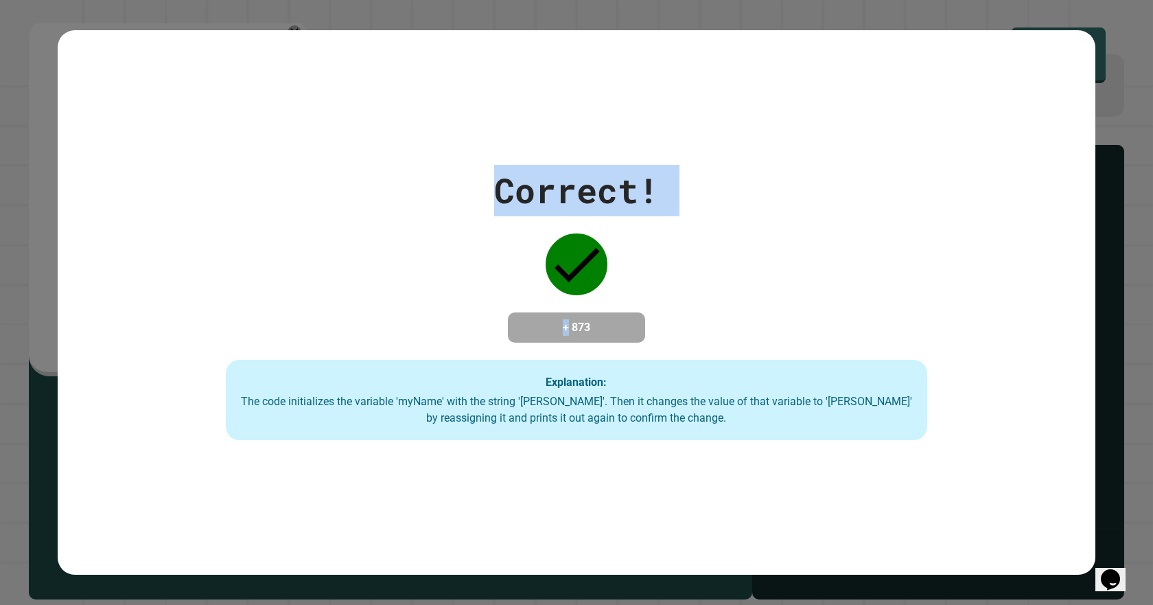
drag, startPoint x: 616, startPoint y: 231, endPoint x: 491, endPoint y: 169, distance: 138.7
click at [491, 169] on div "Correct! + 873 Explanation: The code initializes the variable 'myName' with the…" at bounding box center [576, 303] width 1001 height 276
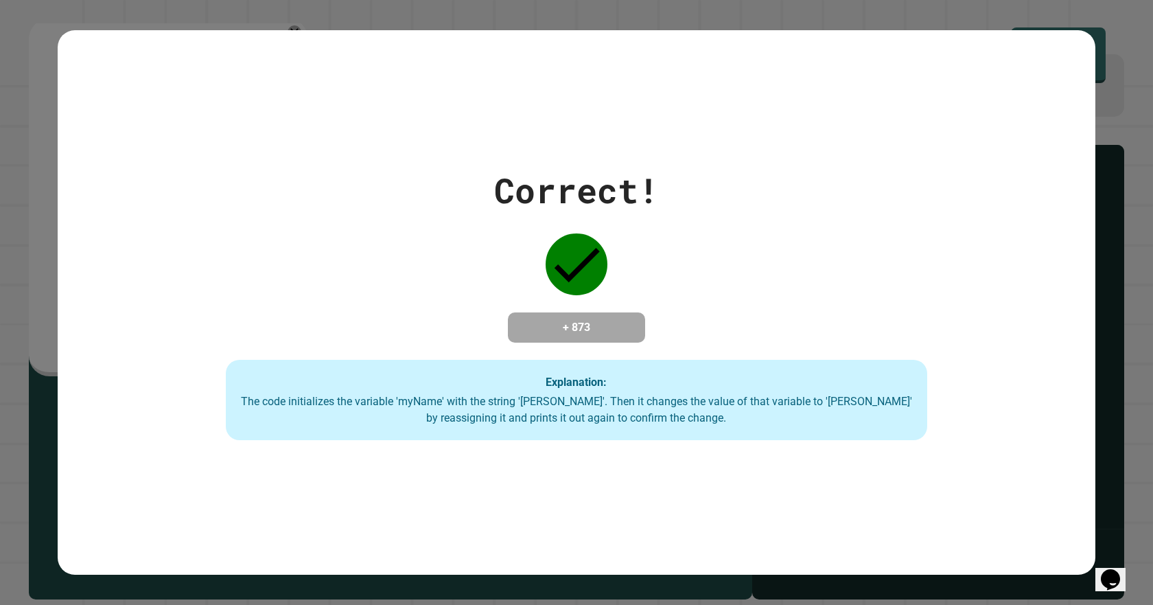
click at [428, 328] on div "Correct! + 873 Explanation: The code initializes the variable 'myName' with the…" at bounding box center [576, 303] width 1001 height 276
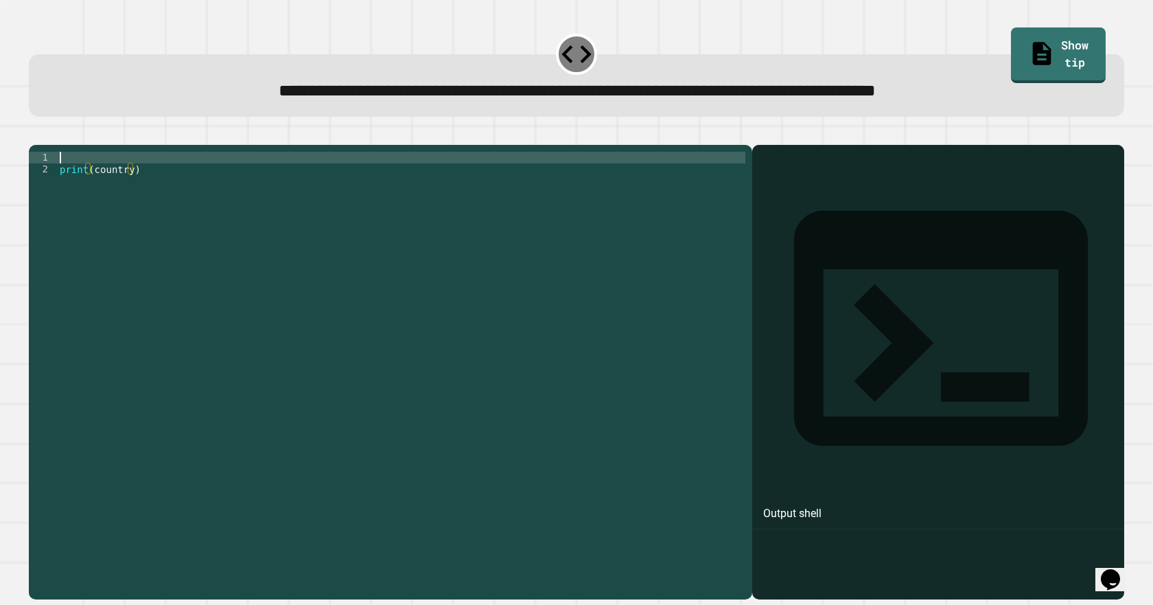
click at [108, 180] on div "print ( country )" at bounding box center [401, 356] width 688 height 408
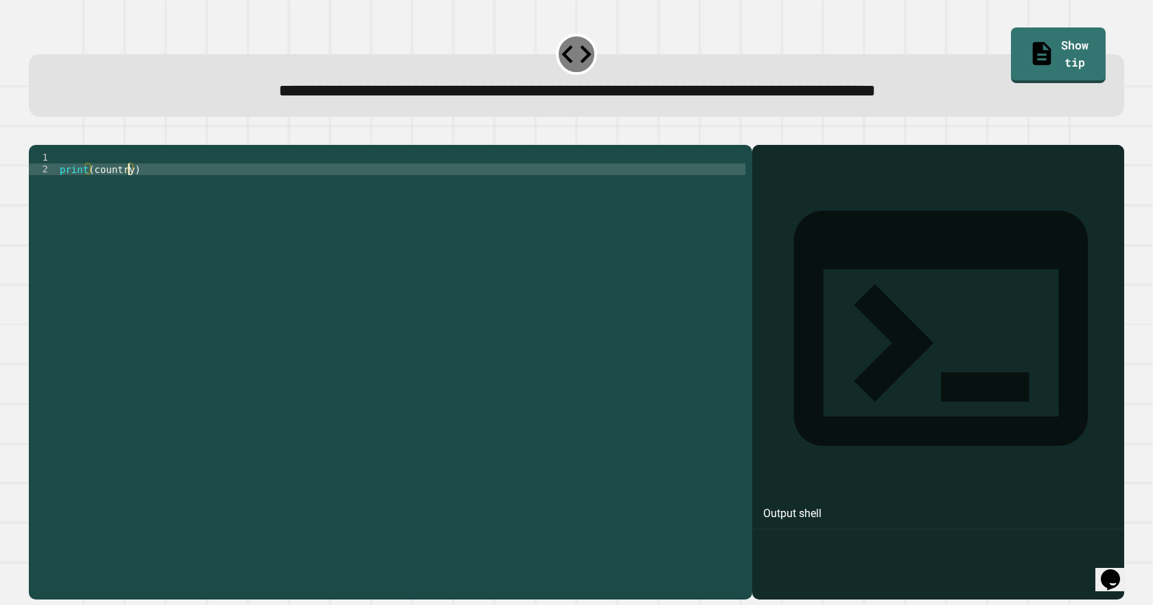
click at [126, 191] on div "print ( country )" at bounding box center [401, 356] width 688 height 408
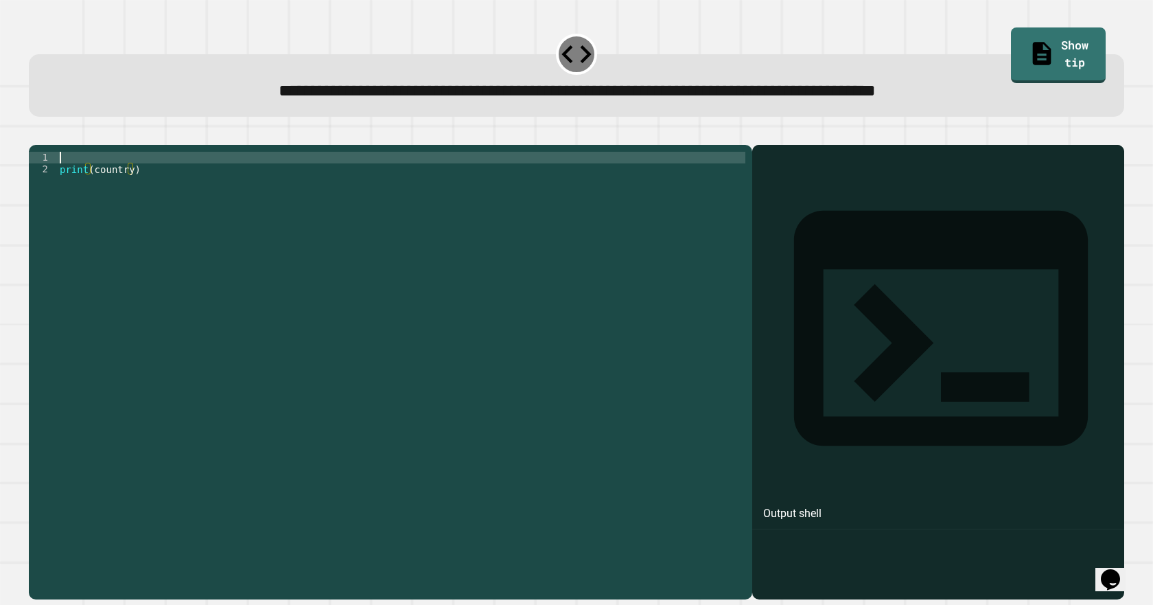
click at [69, 176] on div "print ( country )" at bounding box center [401, 356] width 688 height 408
type textarea "**********"
click at [36, 134] on icon "button" at bounding box center [36, 134] width 0 height 0
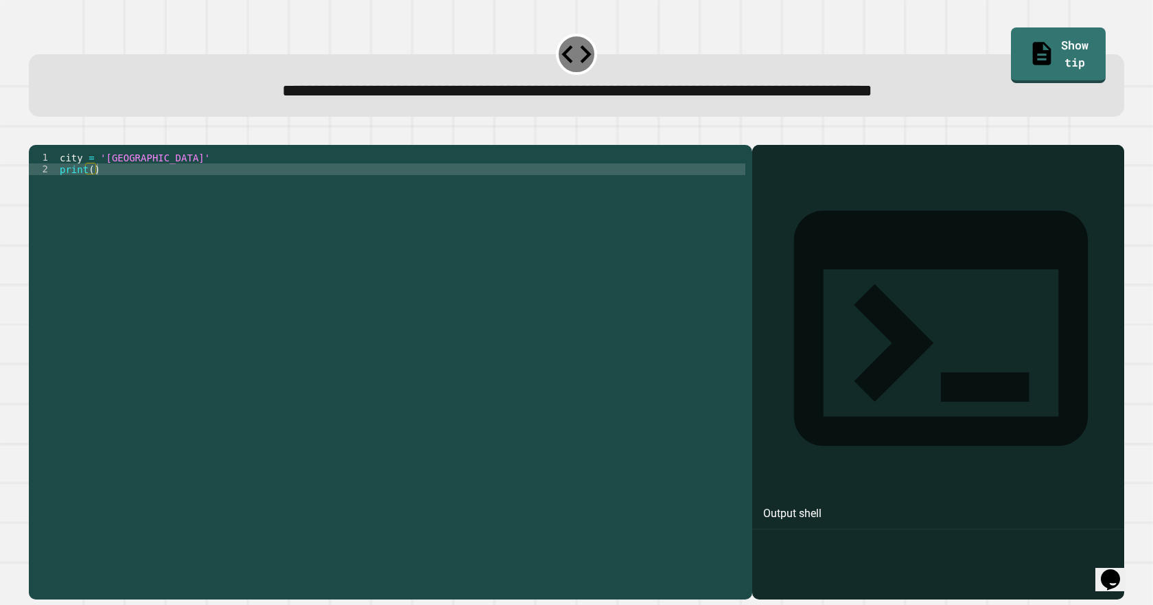
click at [135, 176] on div "city = 'Madrid' print ( )" at bounding box center [401, 356] width 688 height 408
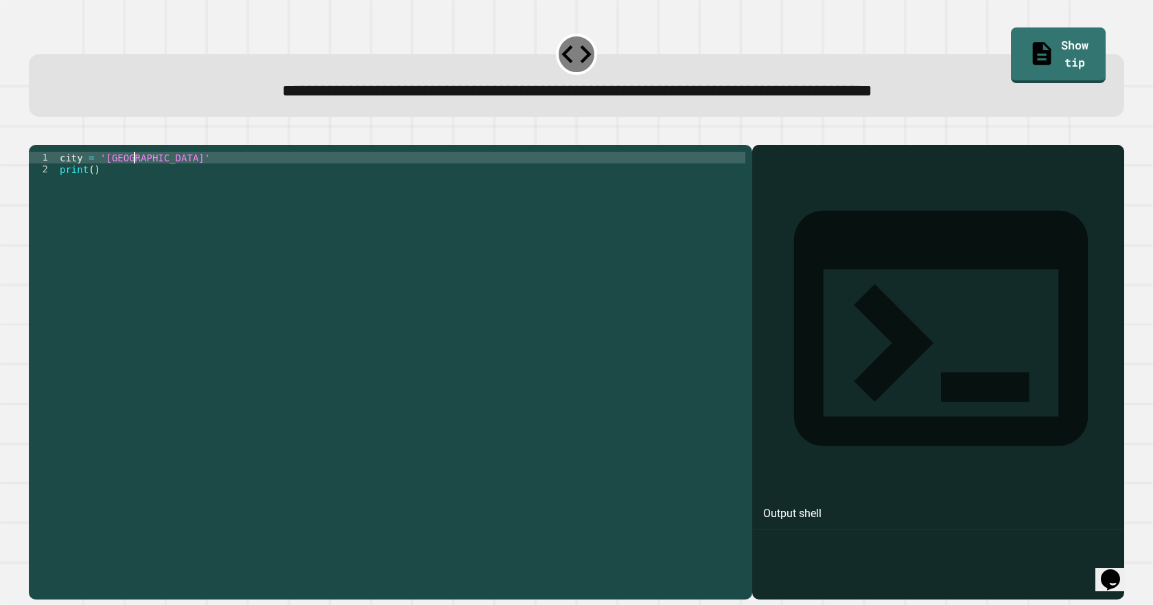
click at [90, 193] on div "city = 'London' print ( )" at bounding box center [401, 356] width 688 height 408
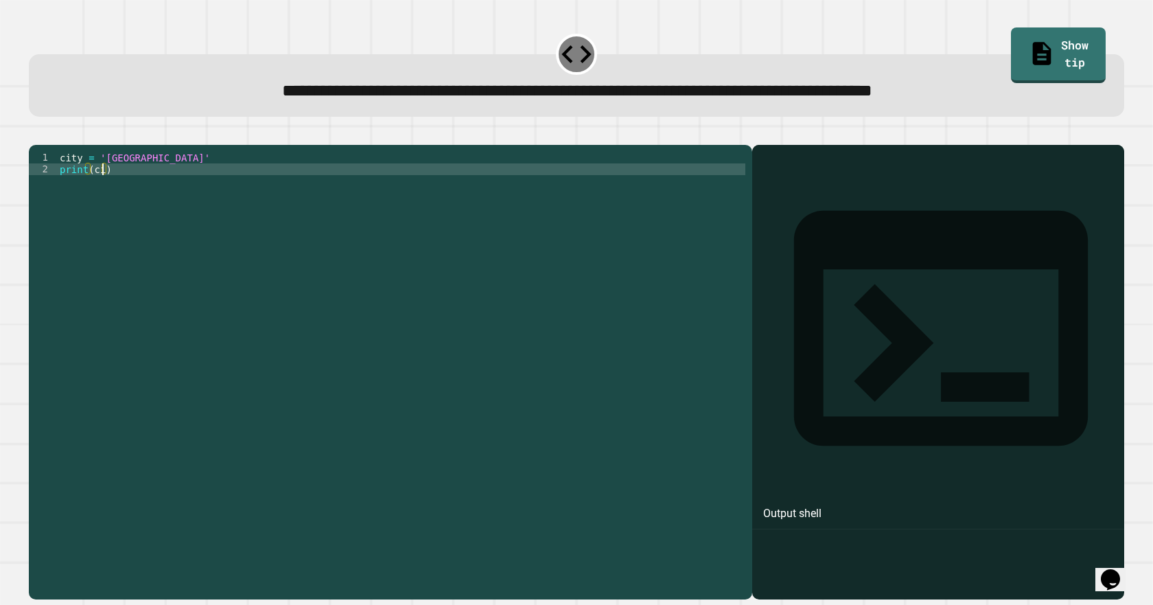
scroll to position [0, 3]
type textarea "**********"
click at [36, 134] on icon "button" at bounding box center [36, 134] width 0 height 0
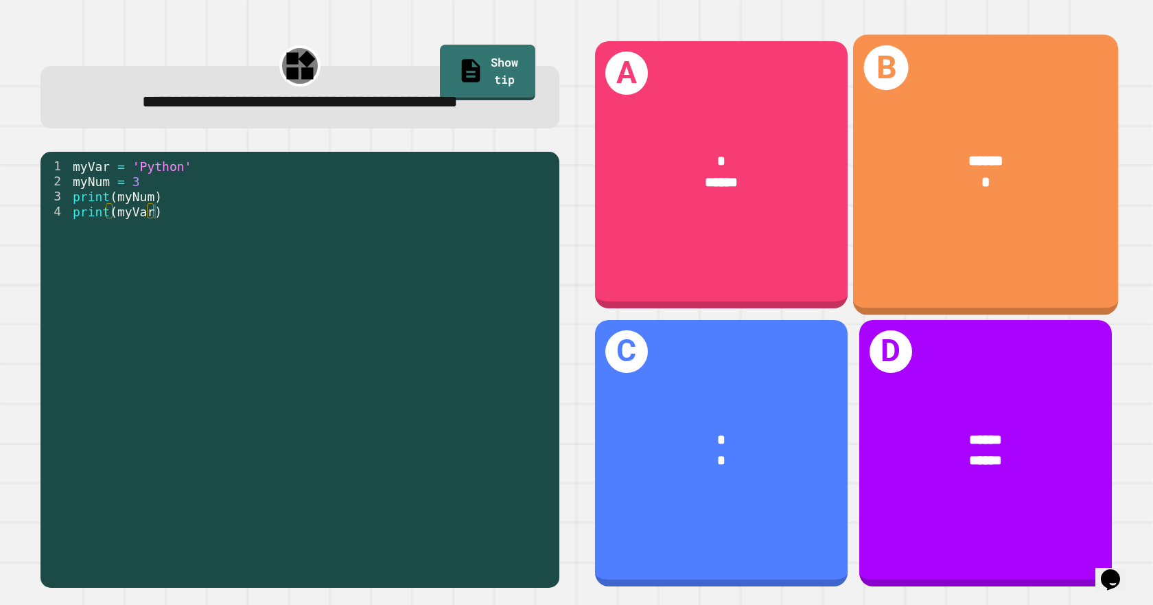
click at [1034, 129] on div "****** *" at bounding box center [984, 171] width 265 height 102
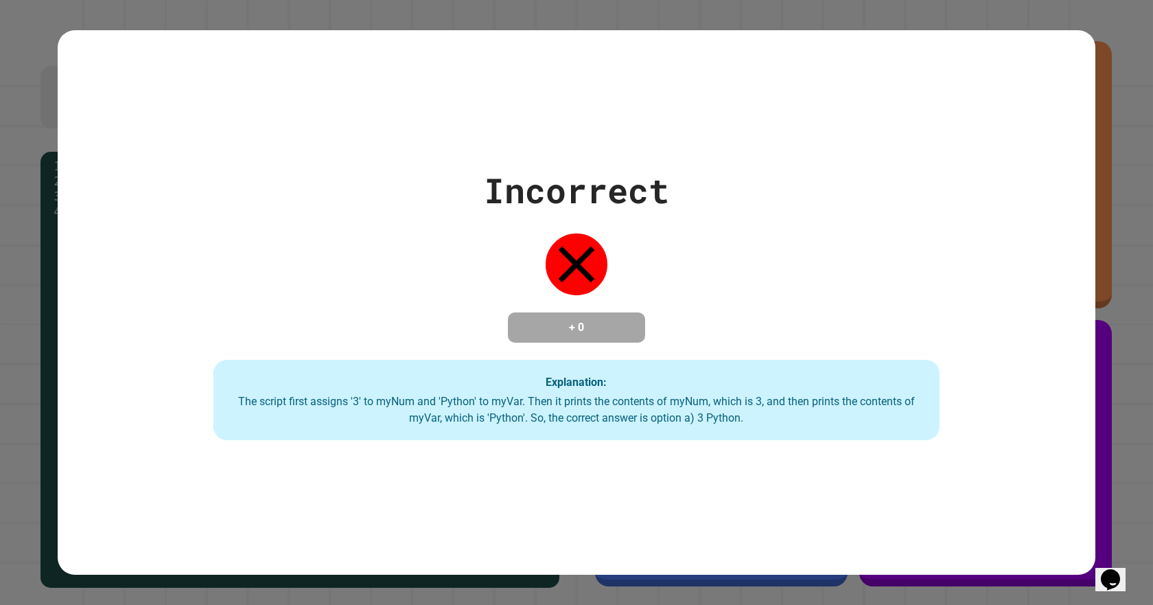
drag, startPoint x: 608, startPoint y: 256, endPoint x: 515, endPoint y: 264, distance: 93.6
click at [515, 264] on div "Incorrect + 0 Explanation: The script first assigns '3' to myNum and 'Python' t…" at bounding box center [577, 303] width 1038 height 276
drag, startPoint x: 652, startPoint y: 320, endPoint x: 676, endPoint y: 305, distance: 28.0
click at [681, 314] on div "Incorrect + 0 Explanation: The script first assigns '3' to myNum and 'Python' t…" at bounding box center [577, 303] width 1038 height 276
drag, startPoint x: 551, startPoint y: 342, endPoint x: 495, endPoint y: 339, distance: 56.4
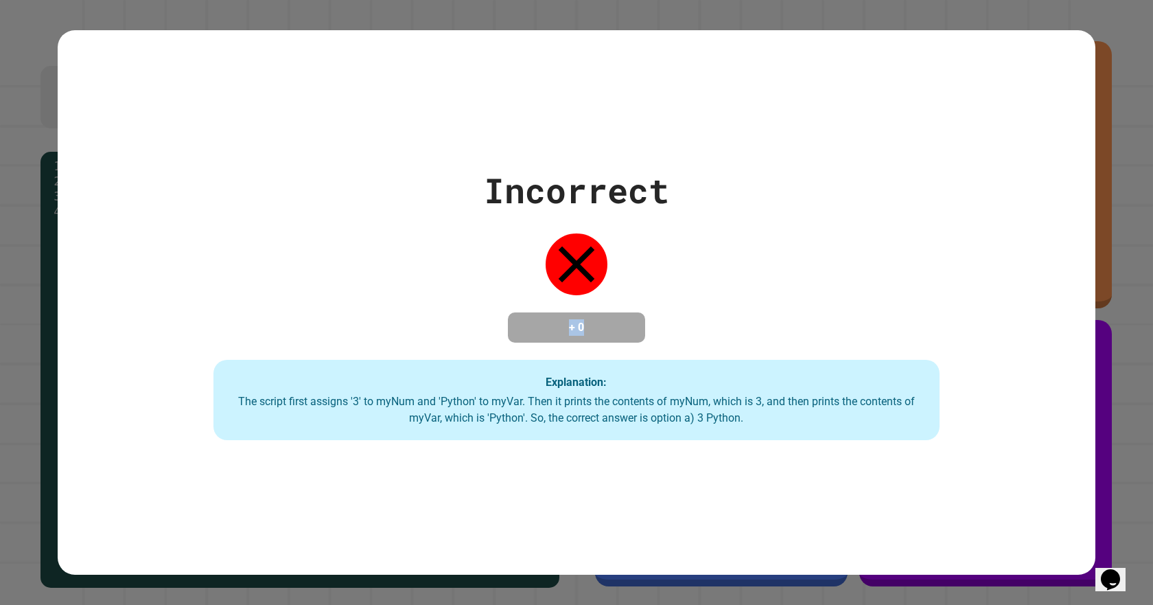
click at [498, 341] on div "Incorrect + 0 Explanation: The script first assigns '3' to myNum and 'Python' t…" at bounding box center [577, 303] width 1038 height 276
drag, startPoint x: 695, startPoint y: 266, endPoint x: 728, endPoint y: 285, distance: 38.5
click at [727, 285] on div "Incorrect + 0 Explanation: The script first assigns '3' to myNum and 'Python' t…" at bounding box center [577, 303] width 1038 height 276
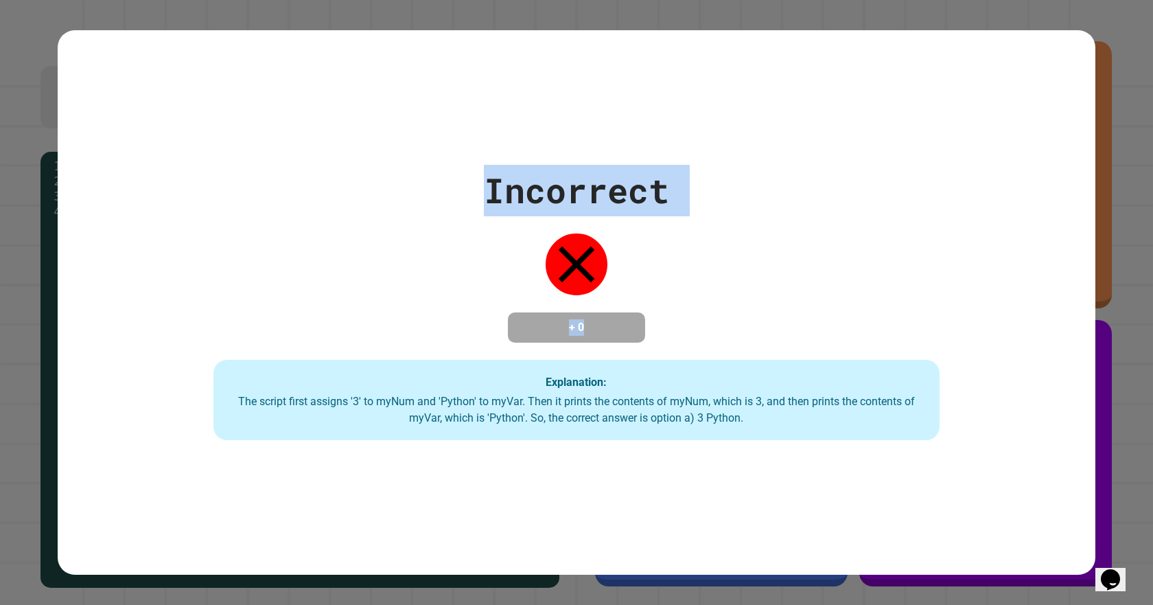
drag, startPoint x: 460, startPoint y: 178, endPoint x: 675, endPoint y: 297, distance: 245.4
click at [675, 297] on div "Incorrect + 0 Explanation: The script first assigns '3' to myNum and 'Python' t…" at bounding box center [577, 303] width 1038 height 276
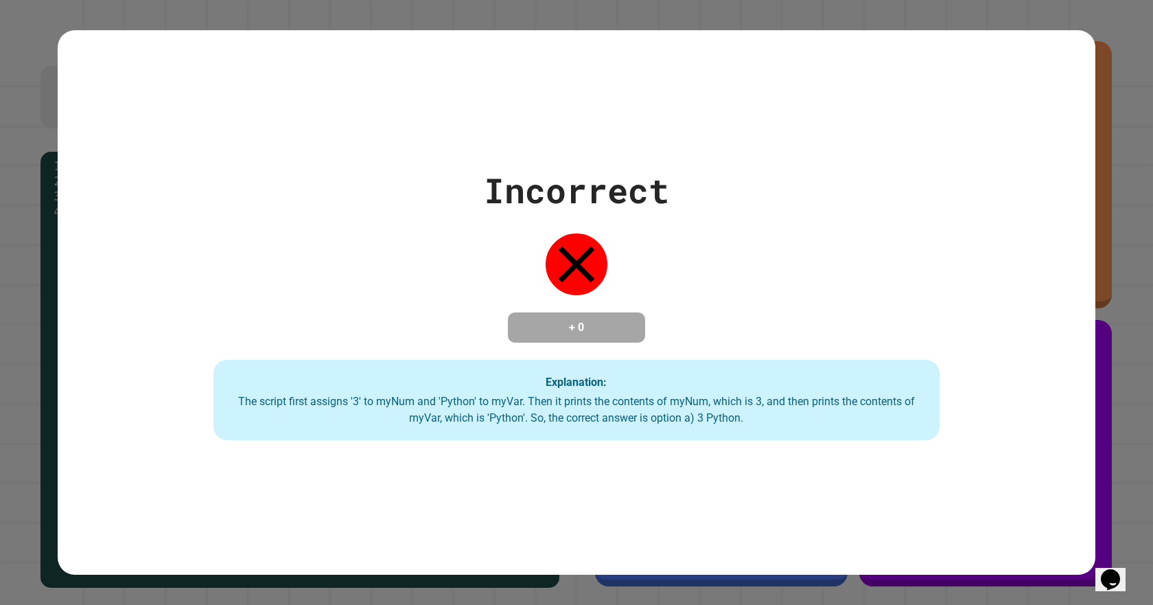
drag, startPoint x: 800, startPoint y: 320, endPoint x: 568, endPoint y: 393, distance: 242.9
click at [568, 393] on div "Incorrect + 0 Explanation: The script first assigns '3' to myNum and 'Python' t…" at bounding box center [577, 303] width 1038 height 276
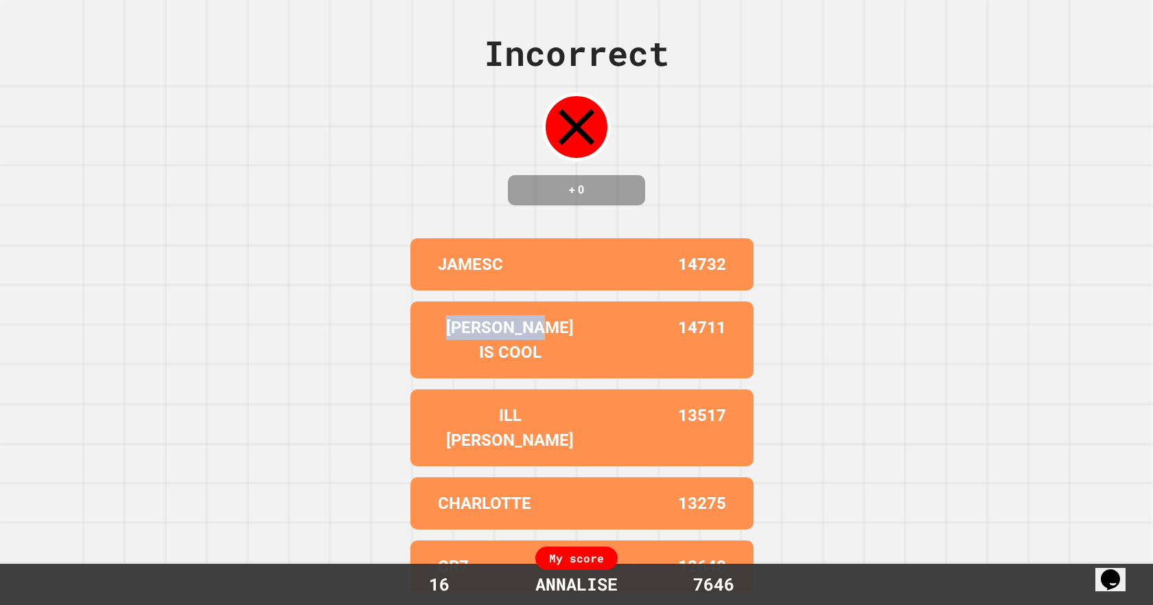
drag, startPoint x: 782, startPoint y: 205, endPoint x: 488, endPoint y: 320, distance: 315.9
click at [507, 334] on div "Incorrect + 0 JAMESC 14732 [PERSON_NAME] IS COOL 14711 ILL [PERSON_NAME] 13517 …" at bounding box center [576, 302] width 1153 height 605
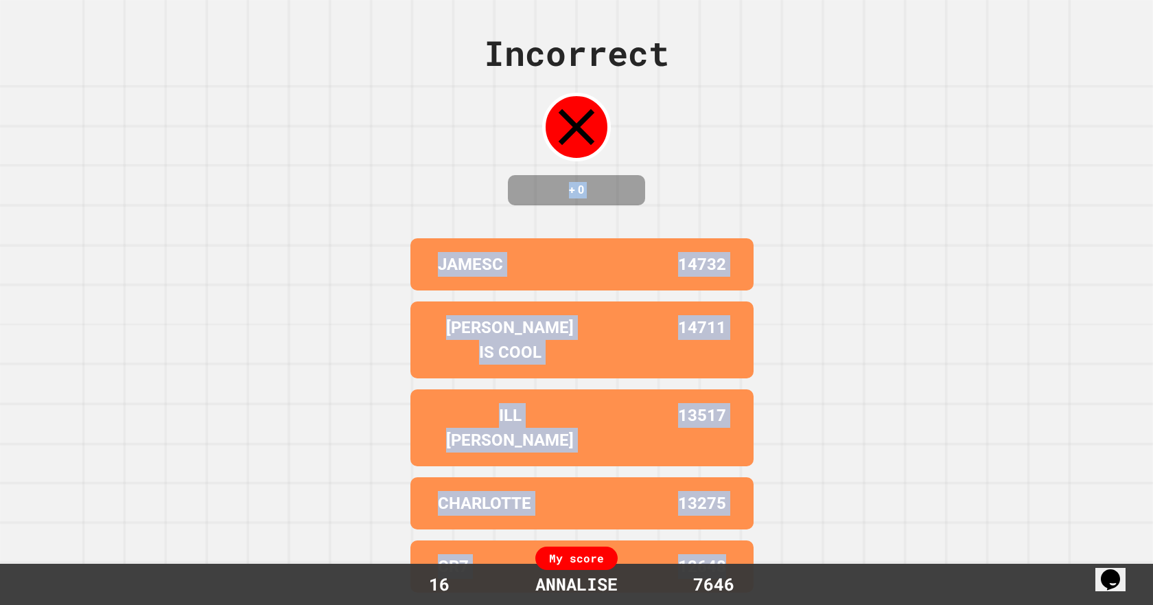
drag, startPoint x: 534, startPoint y: 207, endPoint x: 759, endPoint y: 637, distance: 485.0
click at [759, 604] on html "We are updating our servers at 9:30PM EST [DATE]. [PERSON_NAME] should continue…" at bounding box center [576, 302] width 1153 height 605
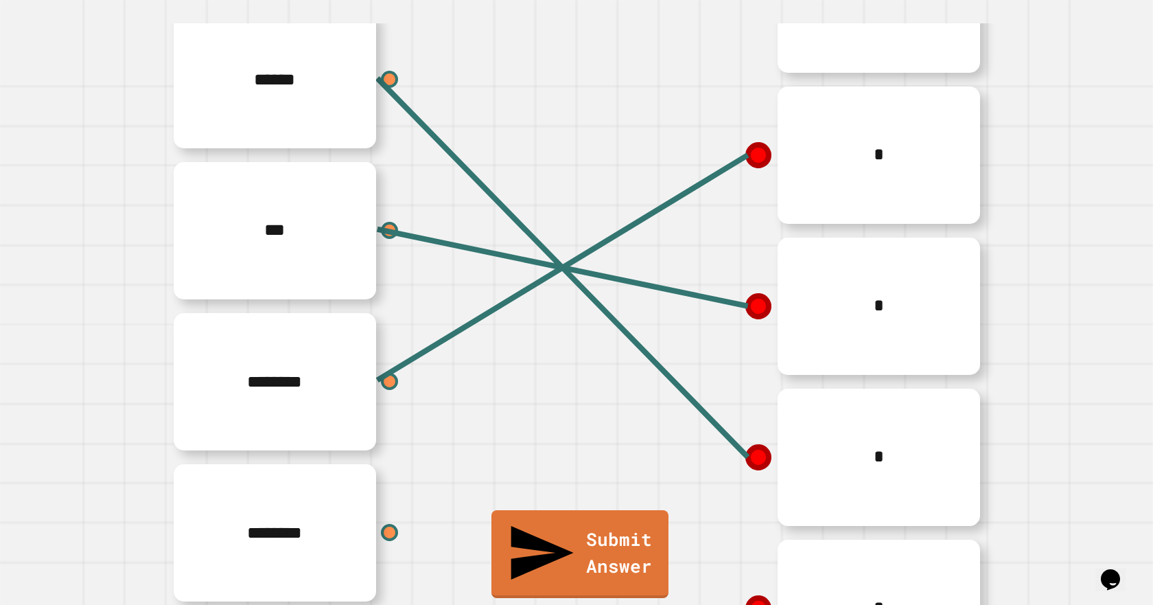
scroll to position [307, 0]
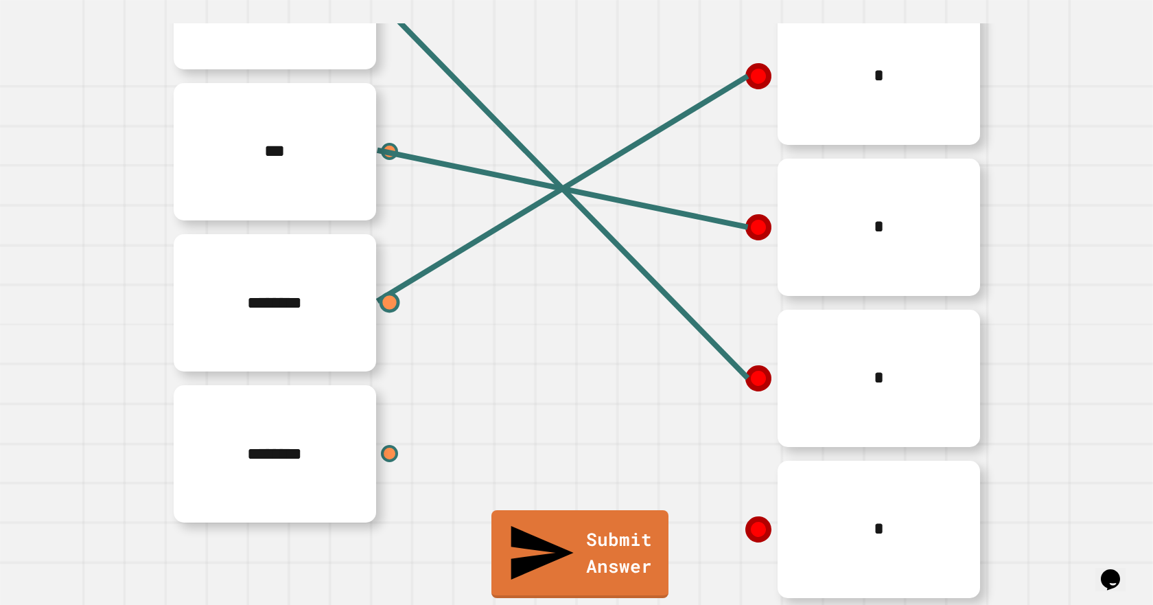
drag, startPoint x: 383, startPoint y: 270, endPoint x: 387, endPoint y: 282, distance: 12.4
click at [387, 282] on div "********" at bounding box center [371, 302] width 412 height 151
drag, startPoint x: 384, startPoint y: 281, endPoint x: 430, endPoint y: 339, distance: 73.7
click at [430, 339] on div "********" at bounding box center [371, 302] width 412 height 151
drag, startPoint x: 743, startPoint y: 53, endPoint x: 662, endPoint y: 271, distance: 232.5
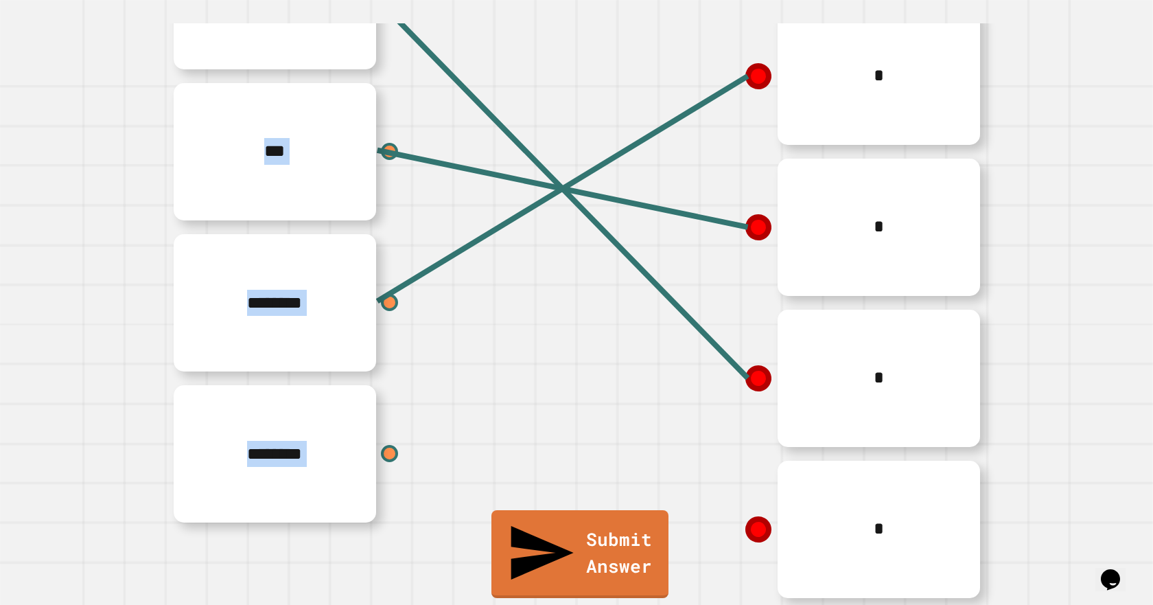
click at [662, 271] on div "****** *** ******** ******** * * * * * Submit Answer" at bounding box center [576, 227] width 1107 height 755
drag, startPoint x: 747, startPoint y: 56, endPoint x: 629, endPoint y: 237, distance: 216.6
click at [705, 146] on div "****** *** ******** ******** * * * * * Submit Answer" at bounding box center [576, 227] width 1107 height 755
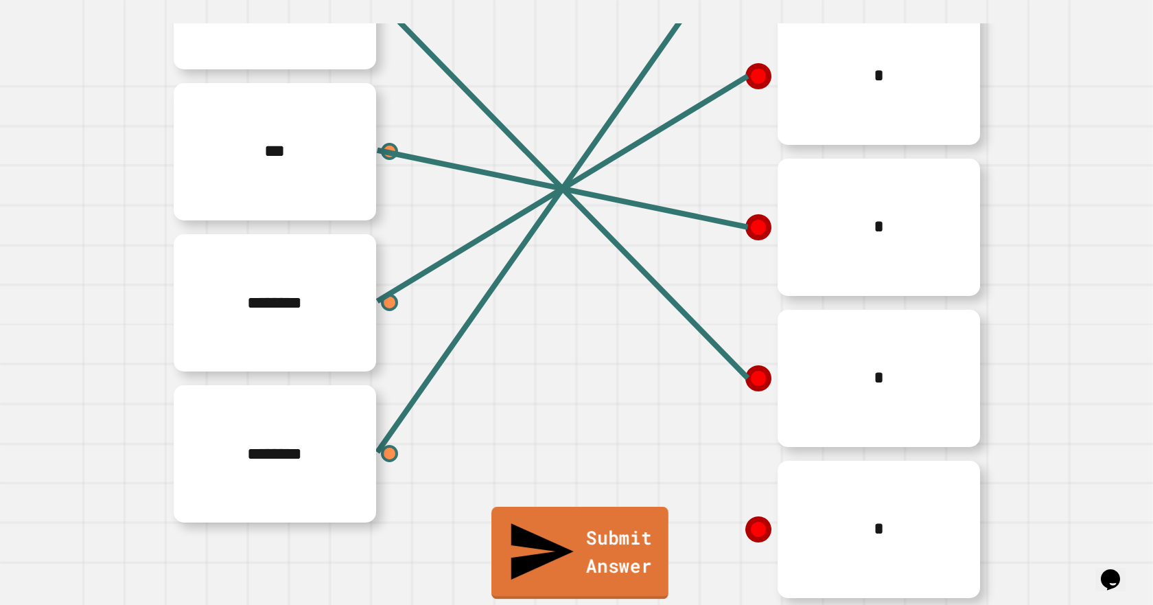
click at [598, 575] on link "Submit Answer" at bounding box center [579, 552] width 177 height 92
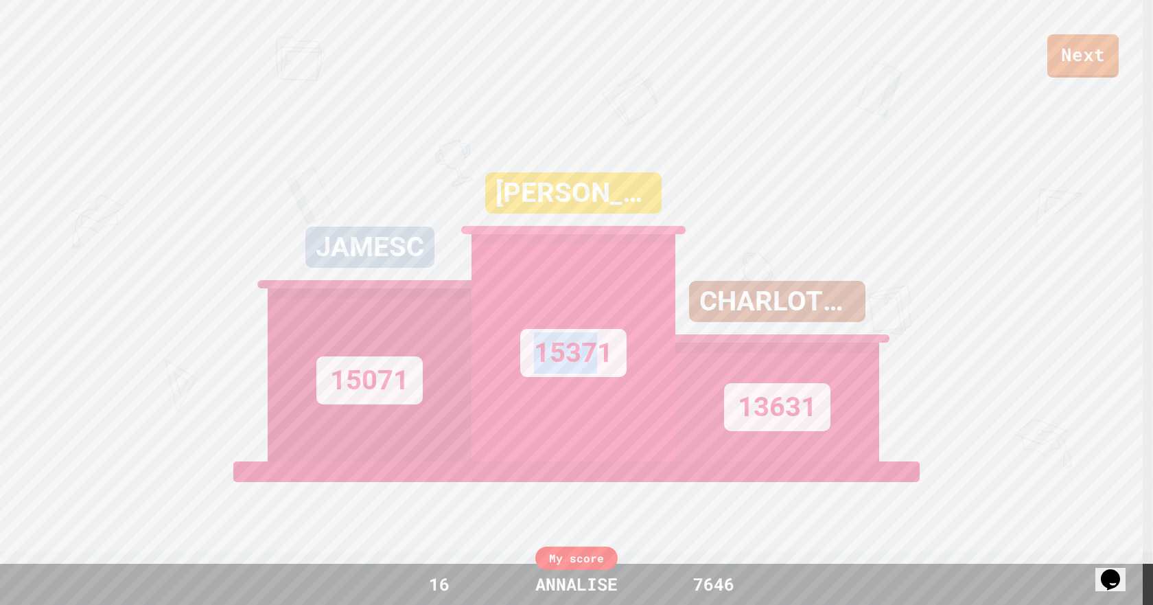
drag, startPoint x: 620, startPoint y: 191, endPoint x: 606, endPoint y: 440, distance: 248.8
click at [596, 419] on div "[PERSON_NAME] IS COOL 15371" at bounding box center [573, 289] width 204 height 343
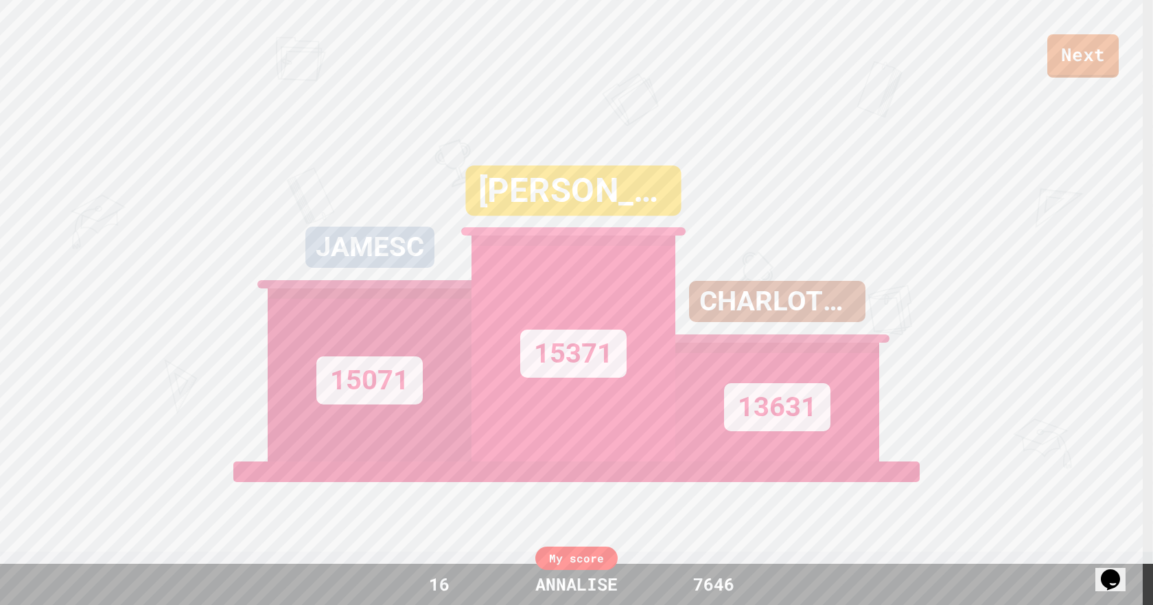
click at [894, 402] on div "Next JAMESC 15071 [PERSON_NAME] IS COOL 15371 CHARLOTTE 13631 View leaderboard" at bounding box center [576, 302] width 1153 height 605
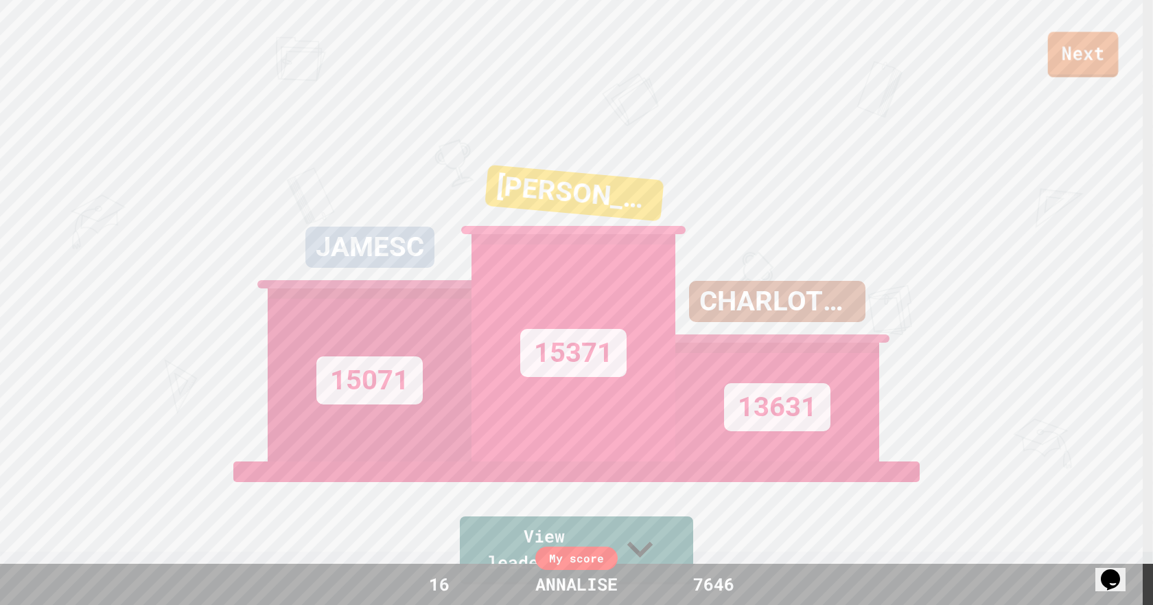
click at [1087, 46] on link "Next" at bounding box center [1083, 54] width 71 height 45
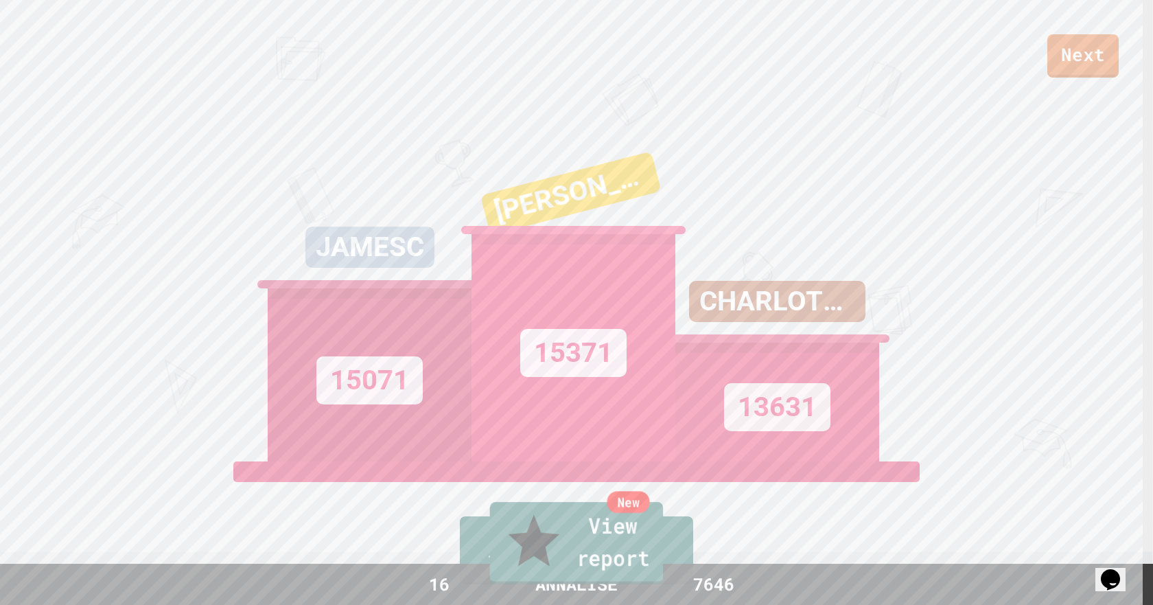
click at [574, 550] on link "New View report" at bounding box center [577, 543] width 174 height 82
